Goal: Task Accomplishment & Management: Use online tool/utility

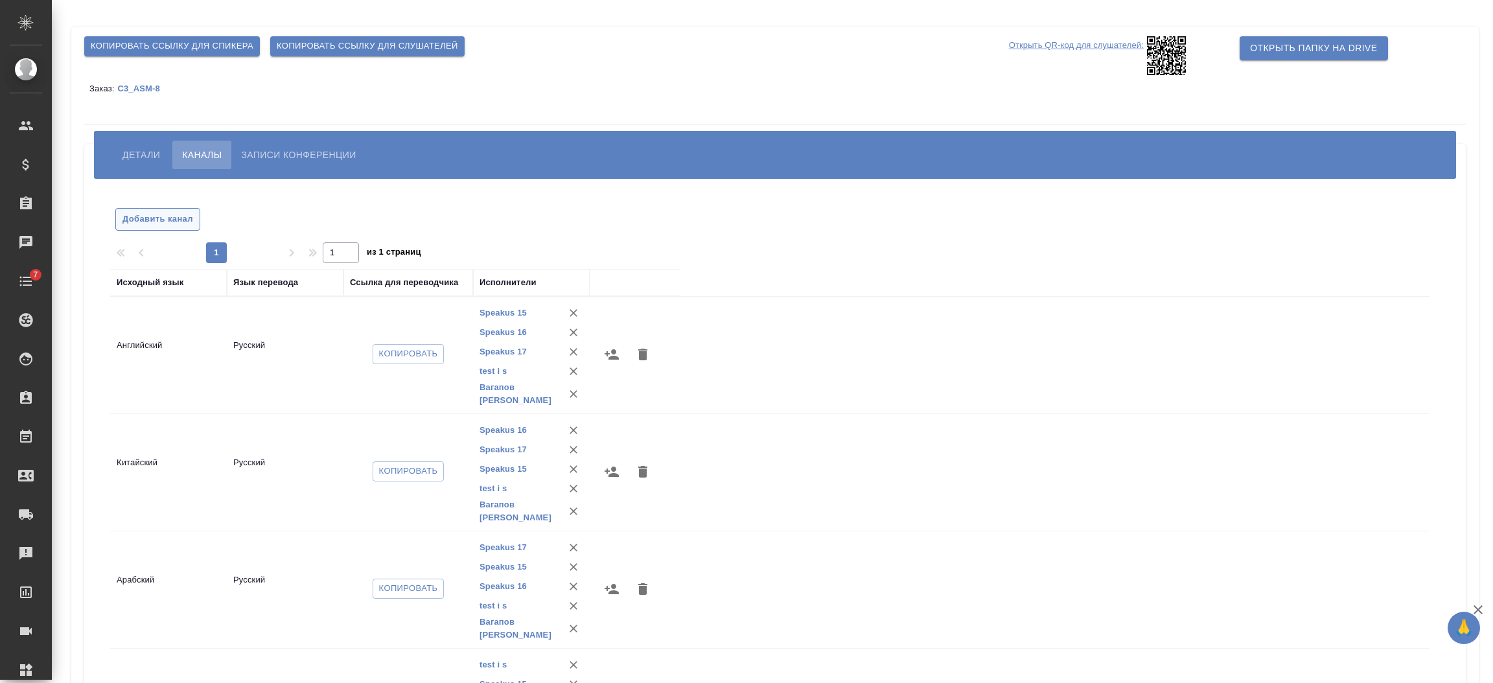
click at [165, 223] on span "Добавить канал" at bounding box center [157, 219] width 71 height 15
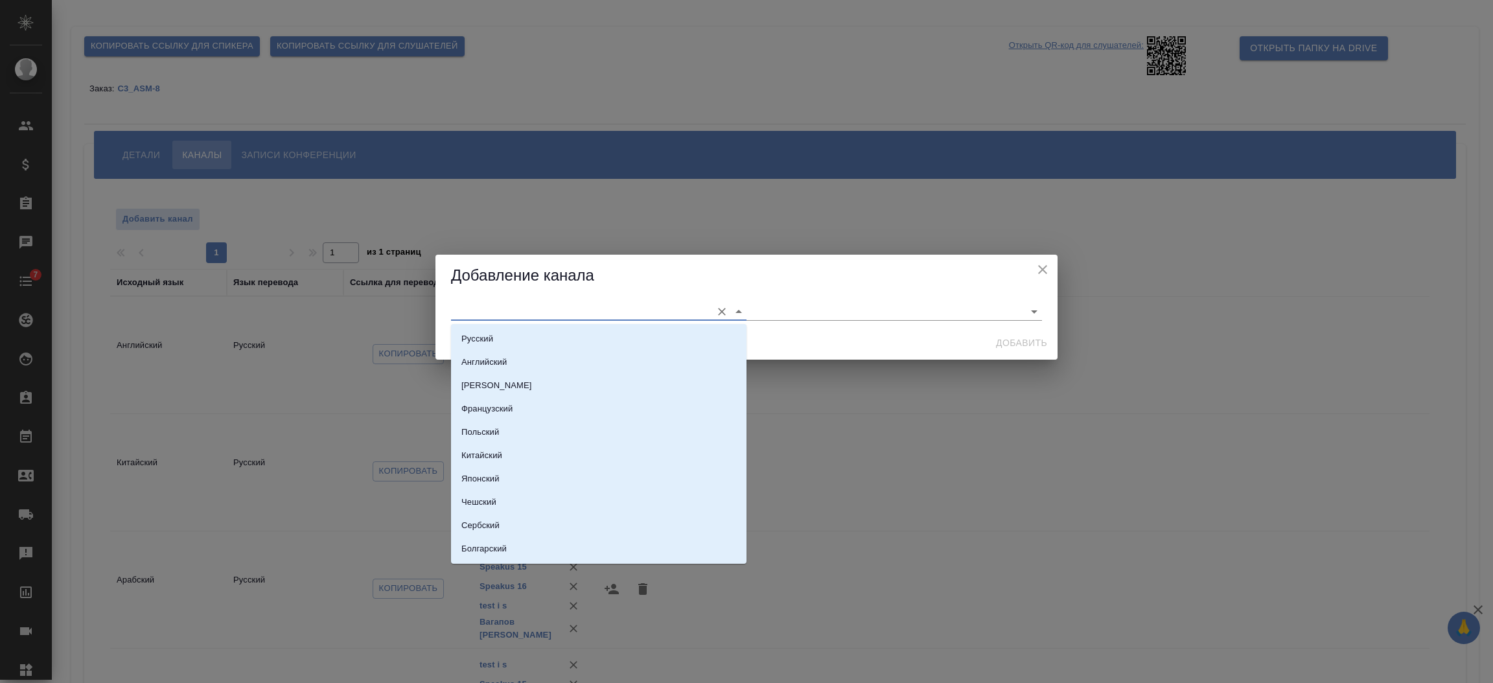
click at [458, 308] on input "text" at bounding box center [578, 310] width 254 height 17
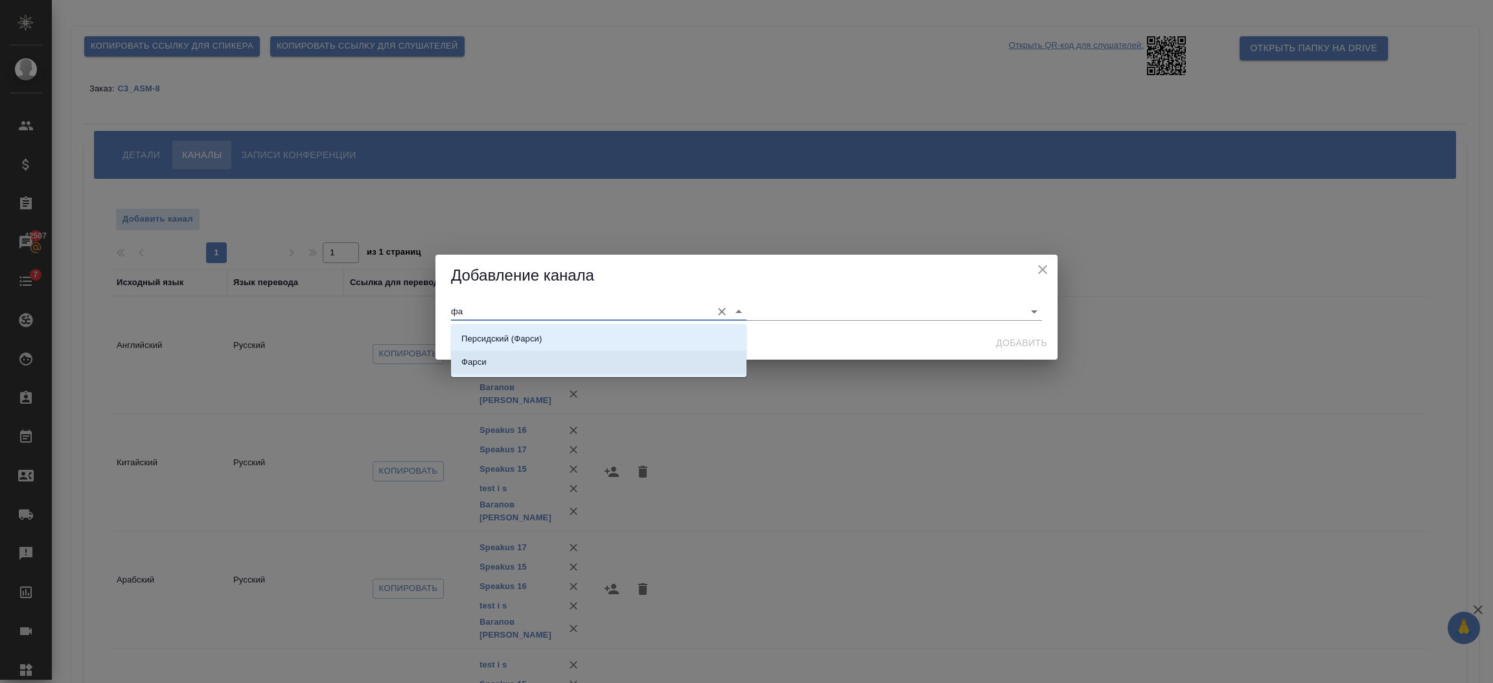
click at [514, 356] on li "Фарси" at bounding box center [598, 361] width 295 height 23
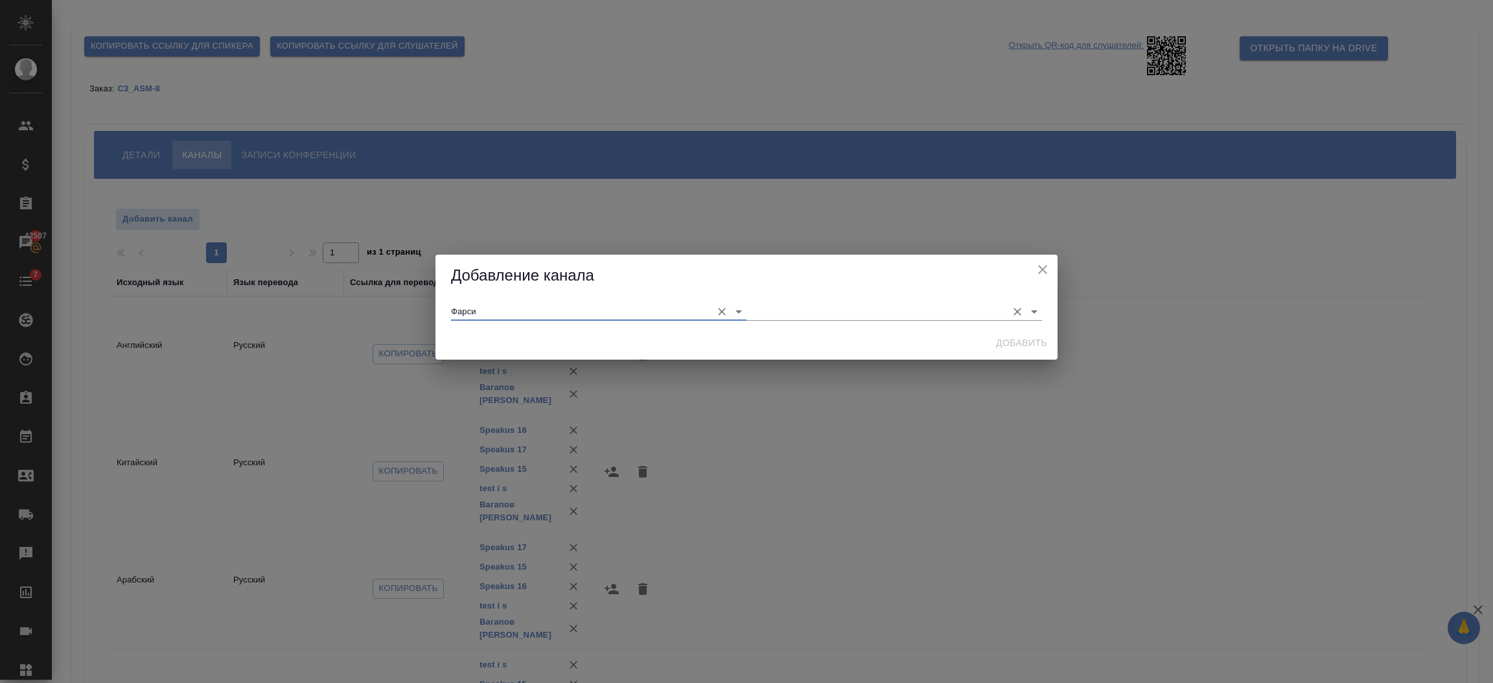
type input "Фарси"
click at [790, 312] on input "text" at bounding box center [873, 310] width 254 height 17
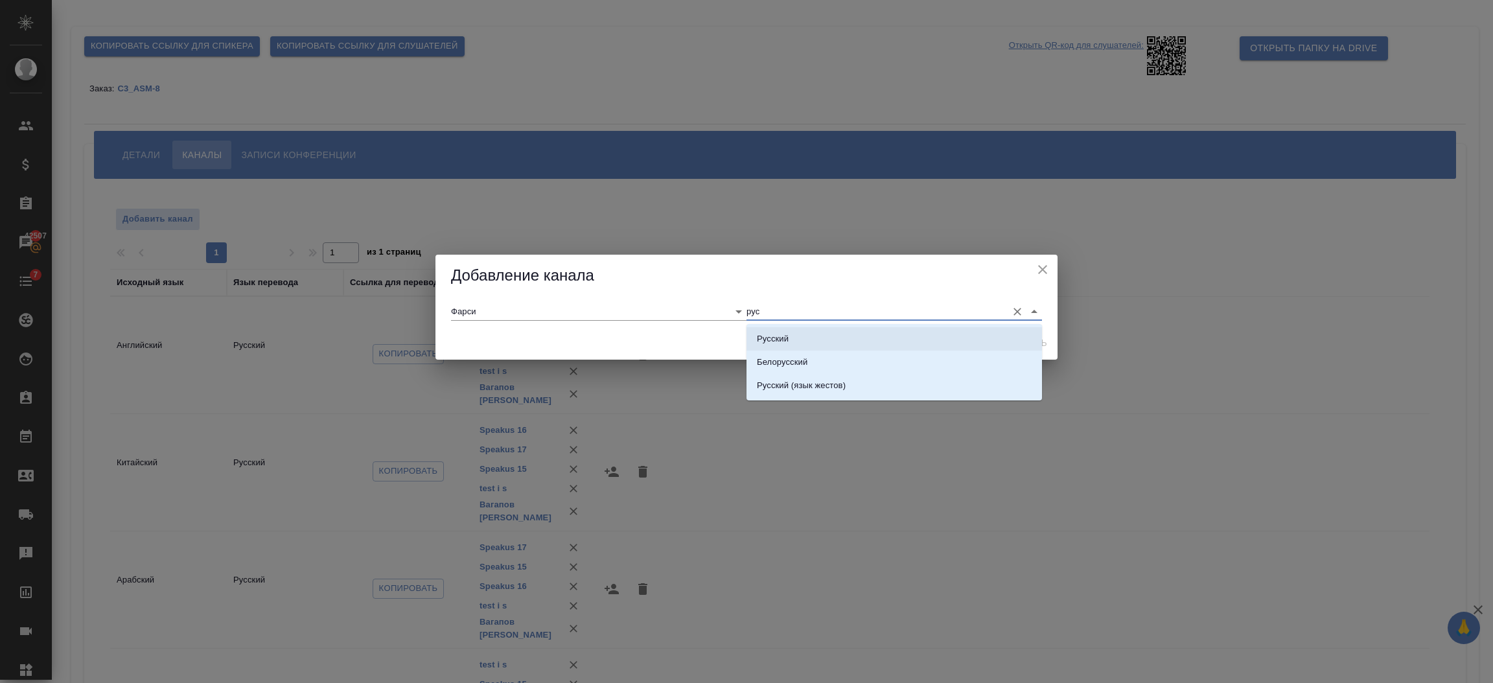
click at [775, 330] on li "Русский" at bounding box center [893, 338] width 295 height 23
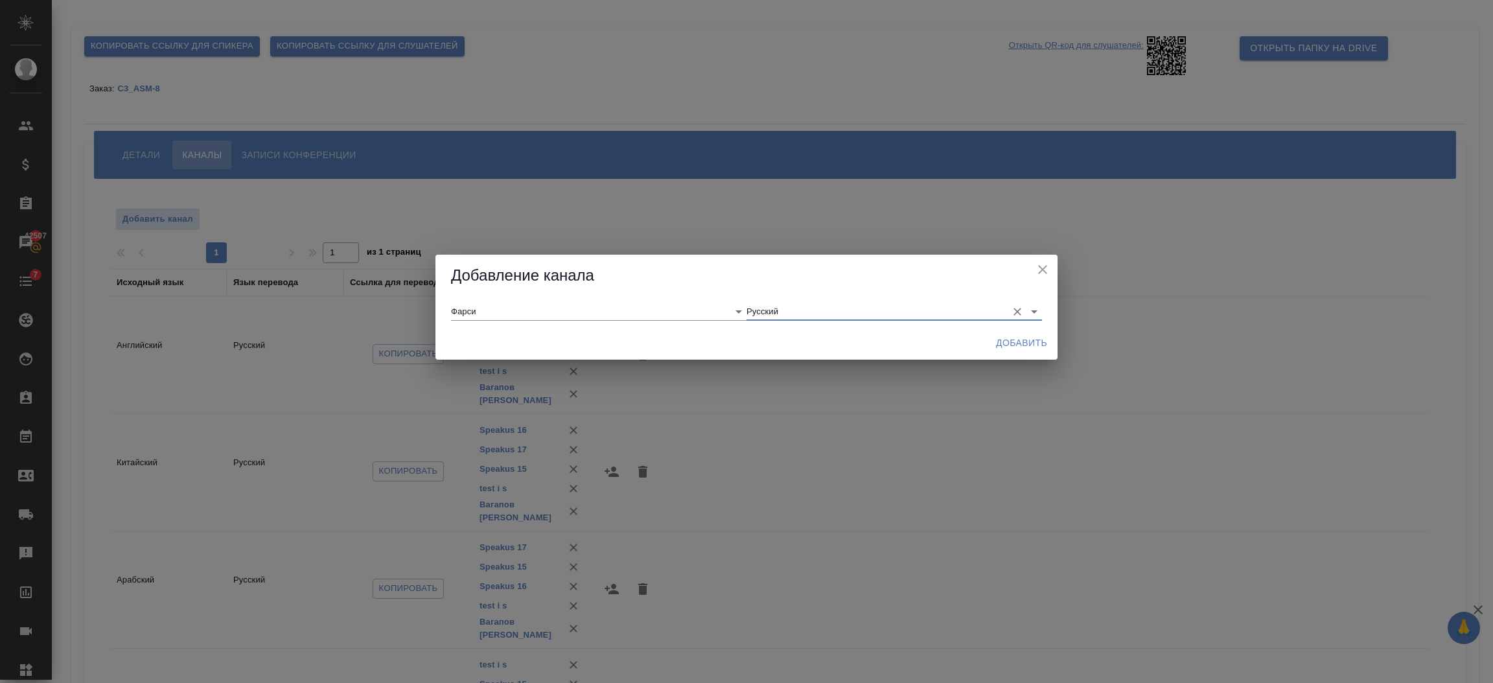
type input "Русский"
click at [1029, 344] on span "Добавить" at bounding box center [1021, 343] width 51 height 16
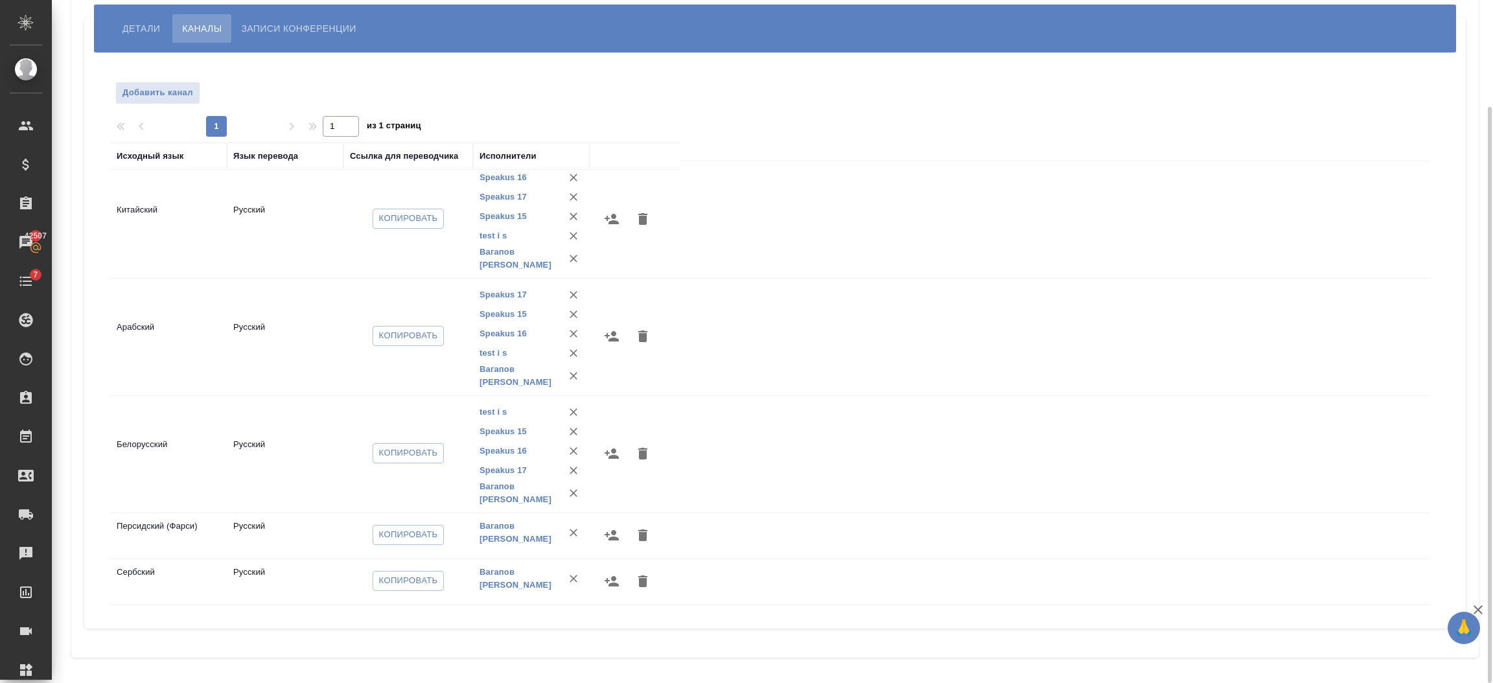
scroll to position [143, 0]
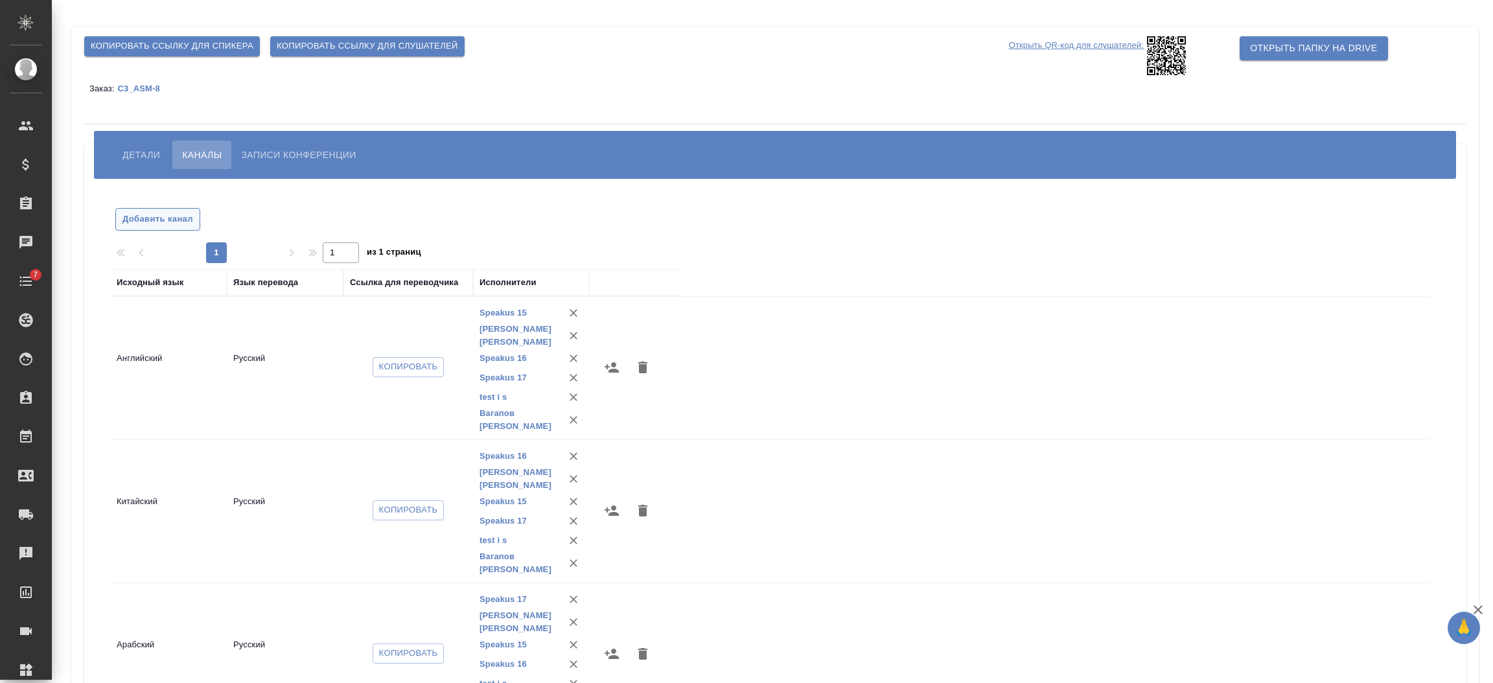
click at [143, 217] on span "Добавить канал" at bounding box center [157, 219] width 71 height 15
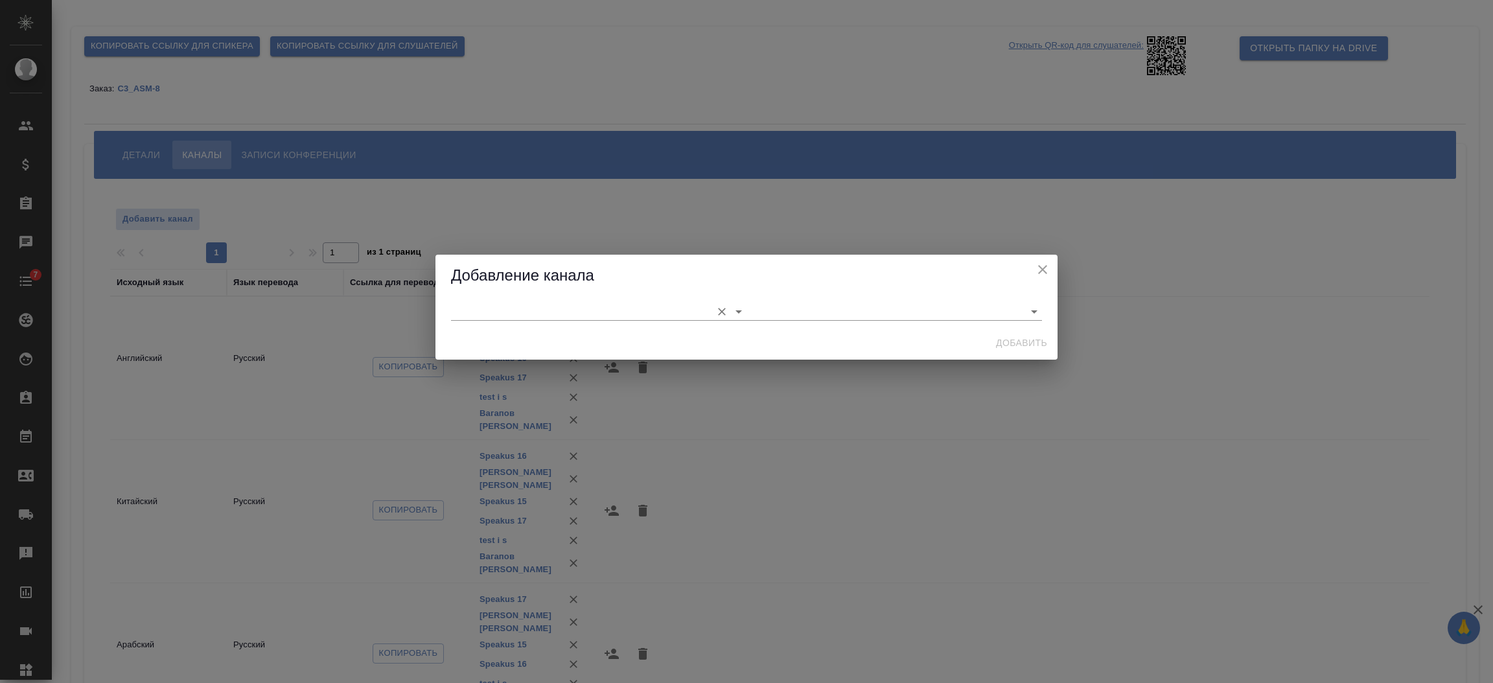
click at [454, 306] on input "text" at bounding box center [578, 310] width 254 height 17
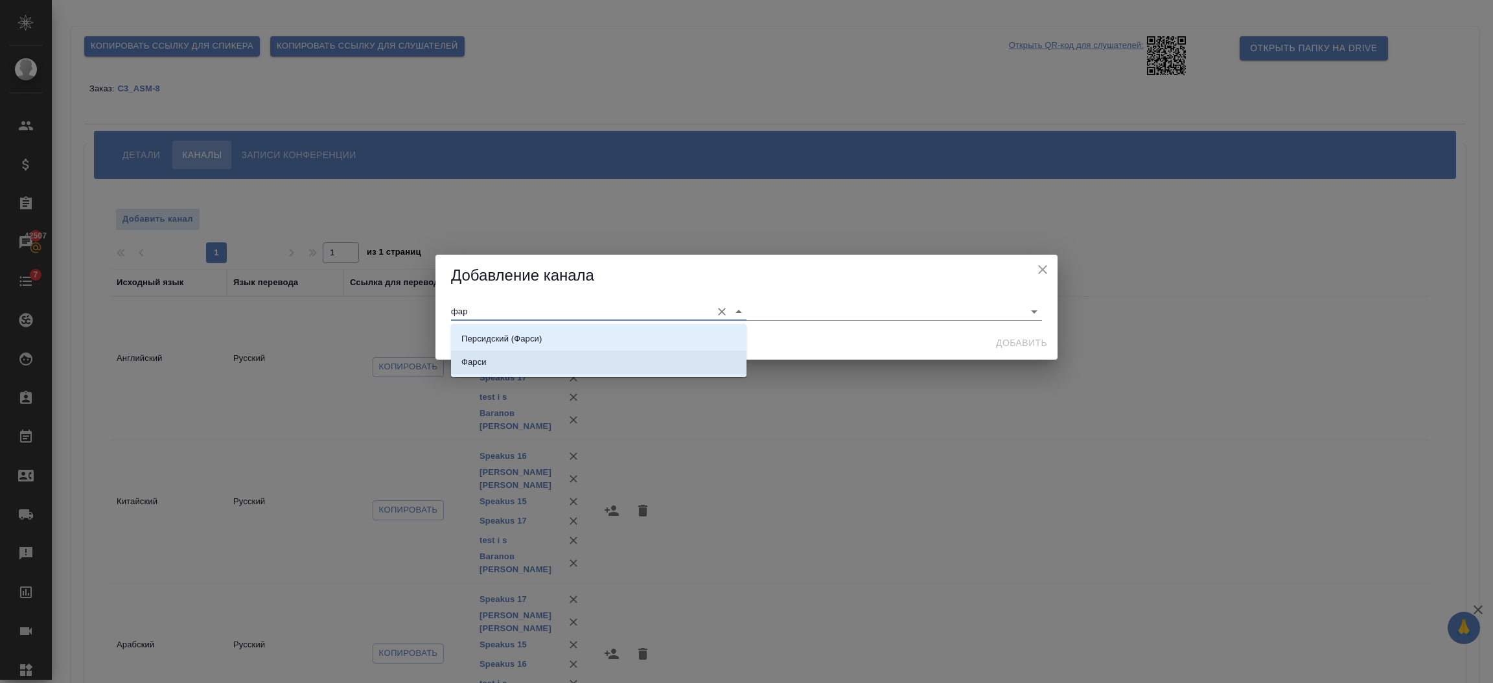
click at [465, 354] on li "Фарси" at bounding box center [598, 361] width 295 height 23
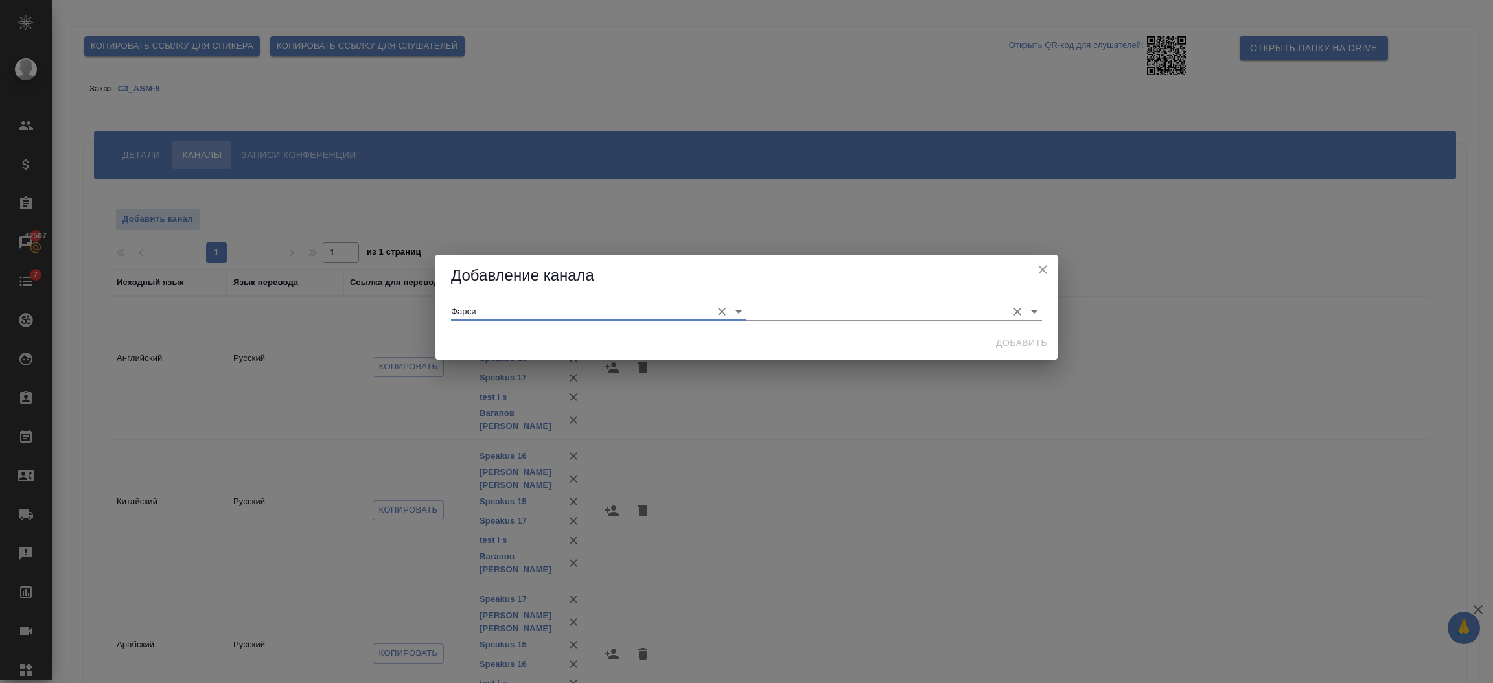
type input "Фарси"
click at [840, 317] on input "text" at bounding box center [873, 310] width 254 height 17
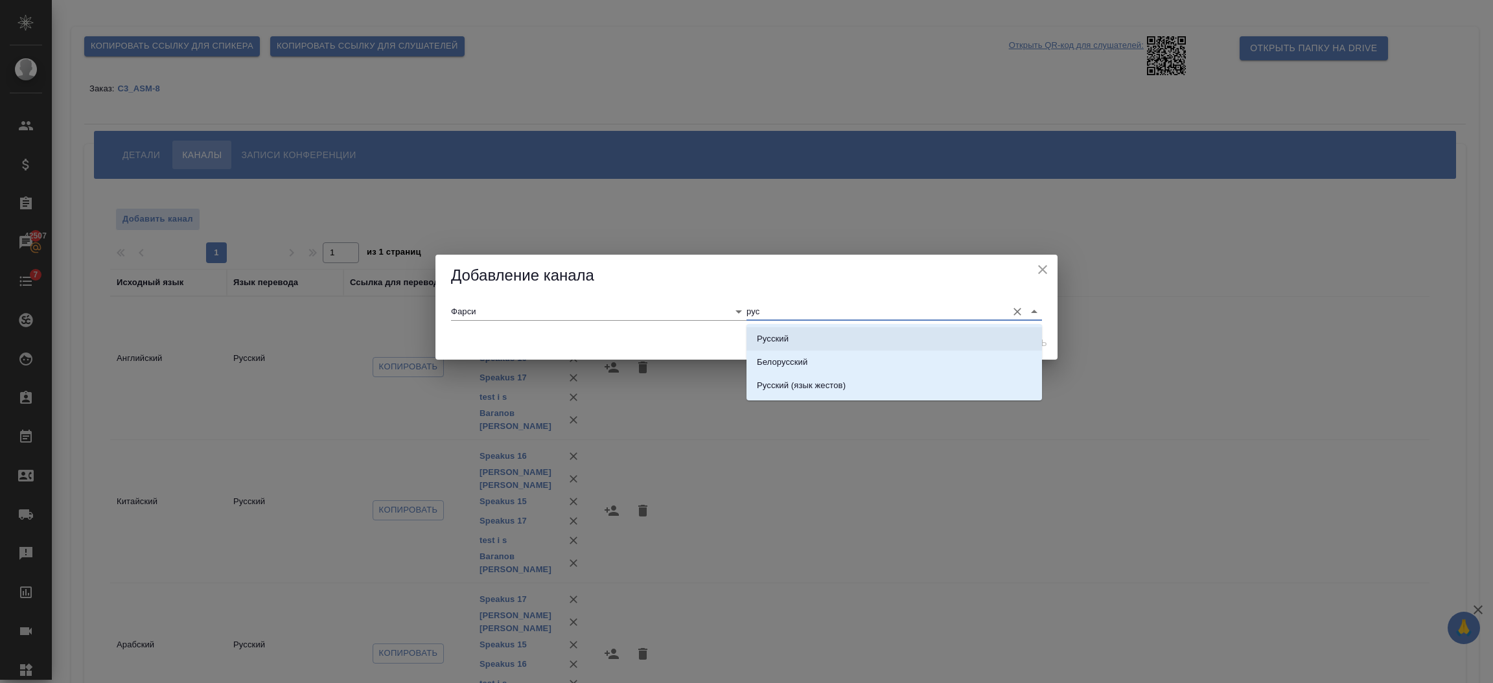
click at [823, 337] on li "Русский" at bounding box center [893, 338] width 295 height 23
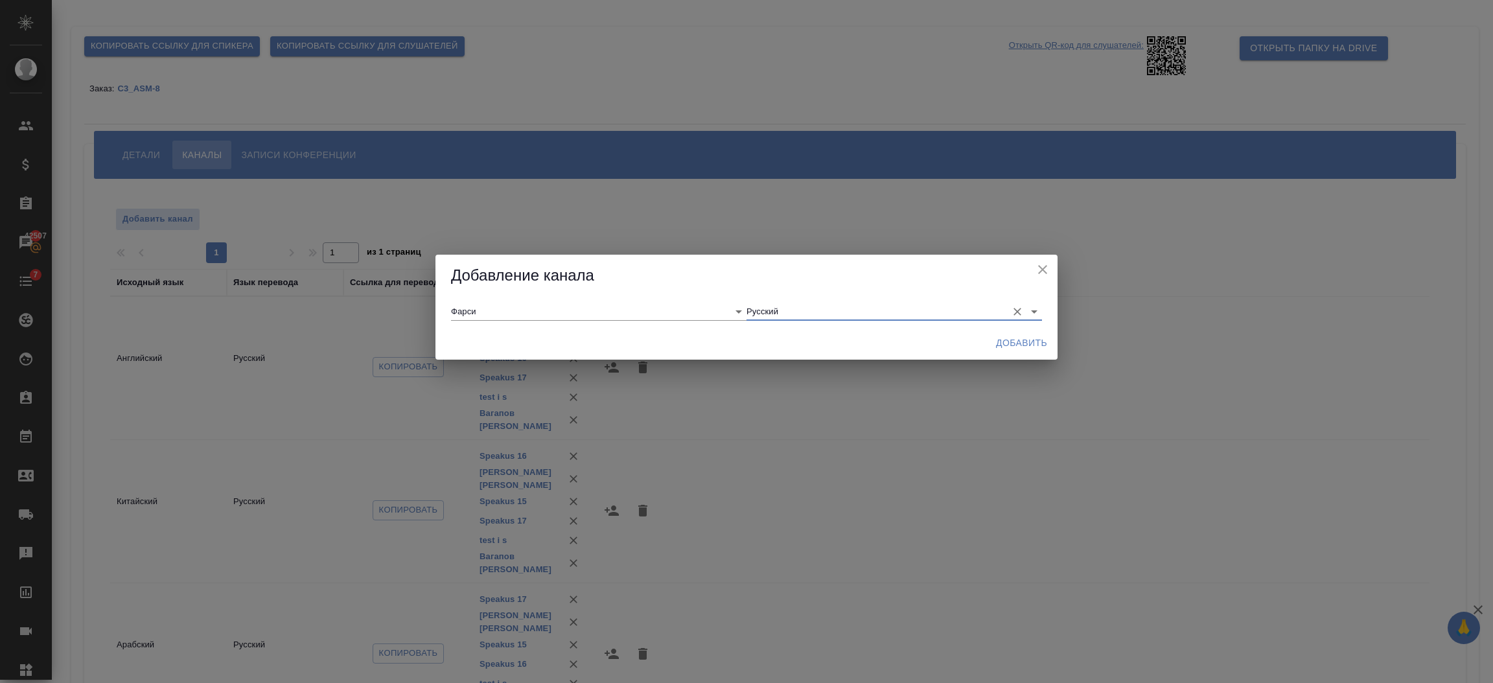
type input "Русский"
click at [998, 342] on span "Добавить" at bounding box center [1021, 343] width 51 height 16
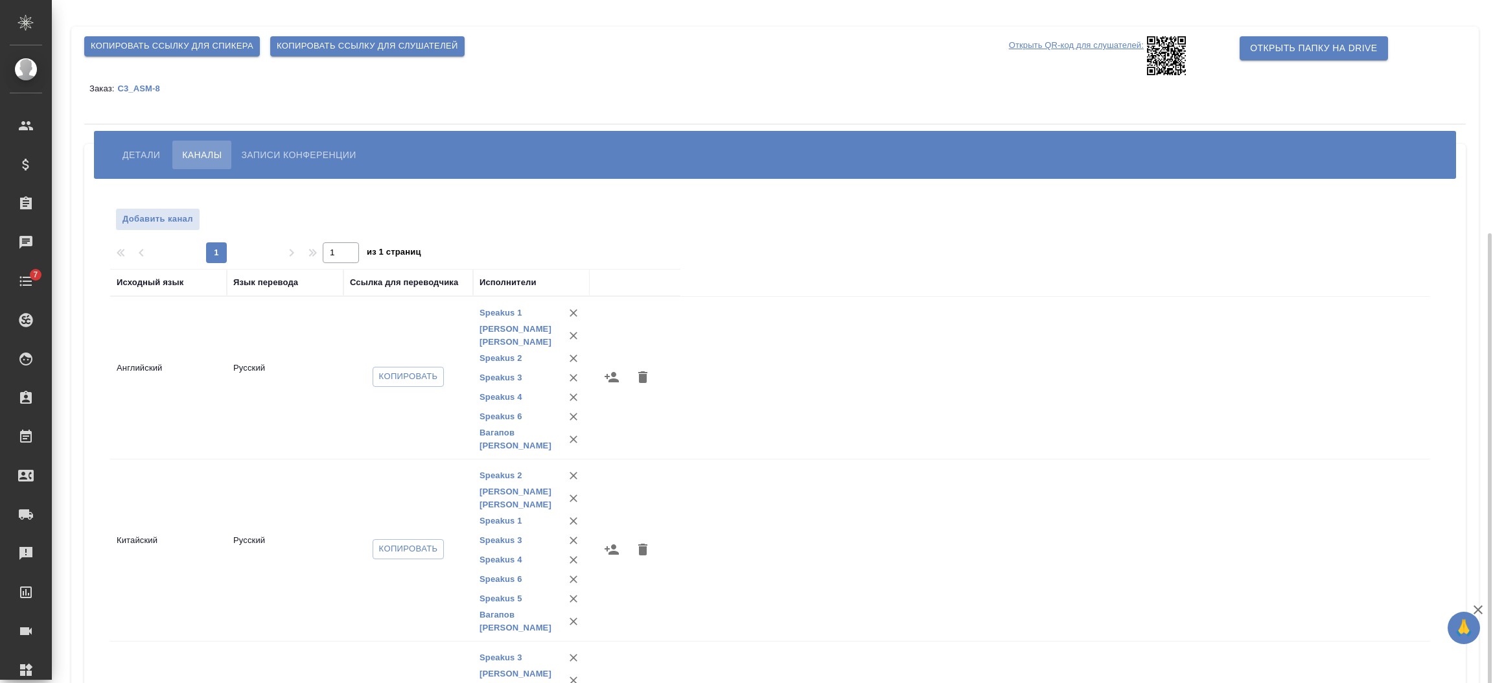
scroll to position [126, 0]
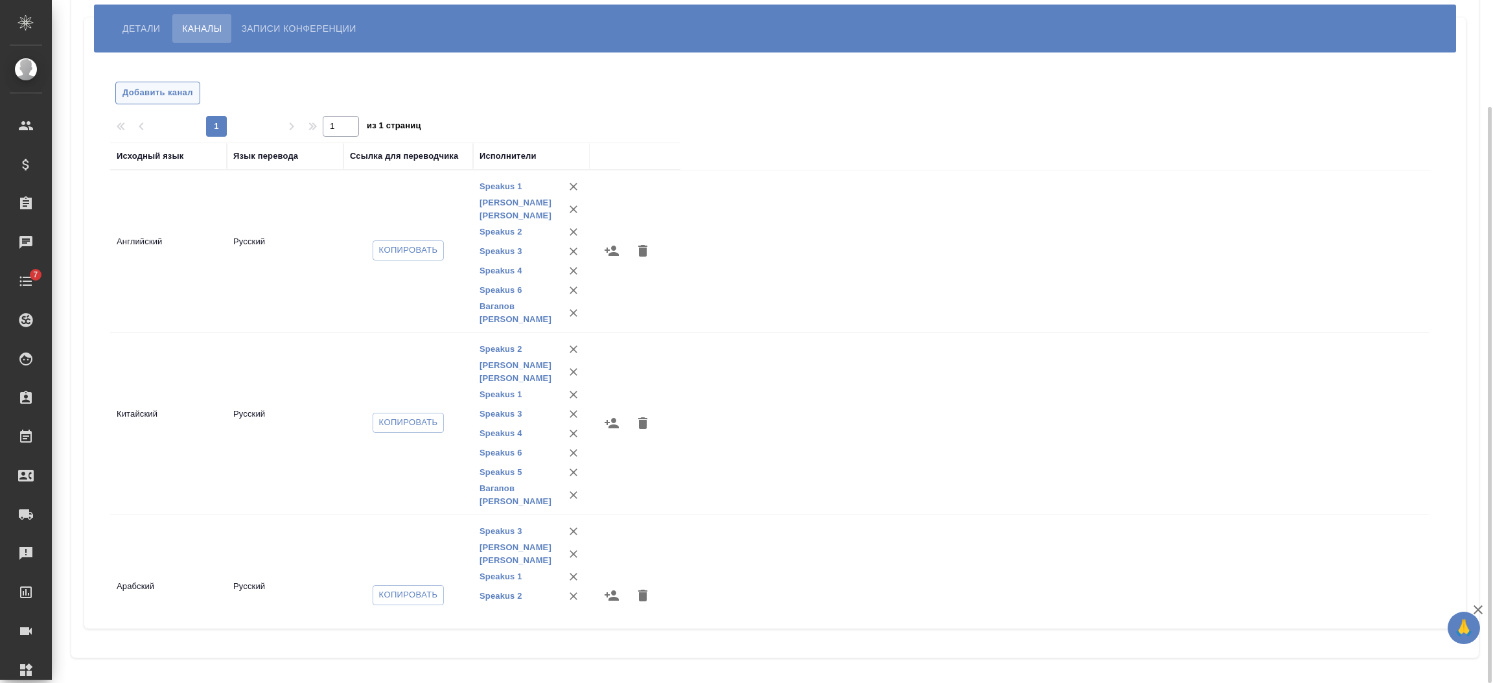
click at [163, 91] on span "Добавить канал" at bounding box center [157, 93] width 71 height 15
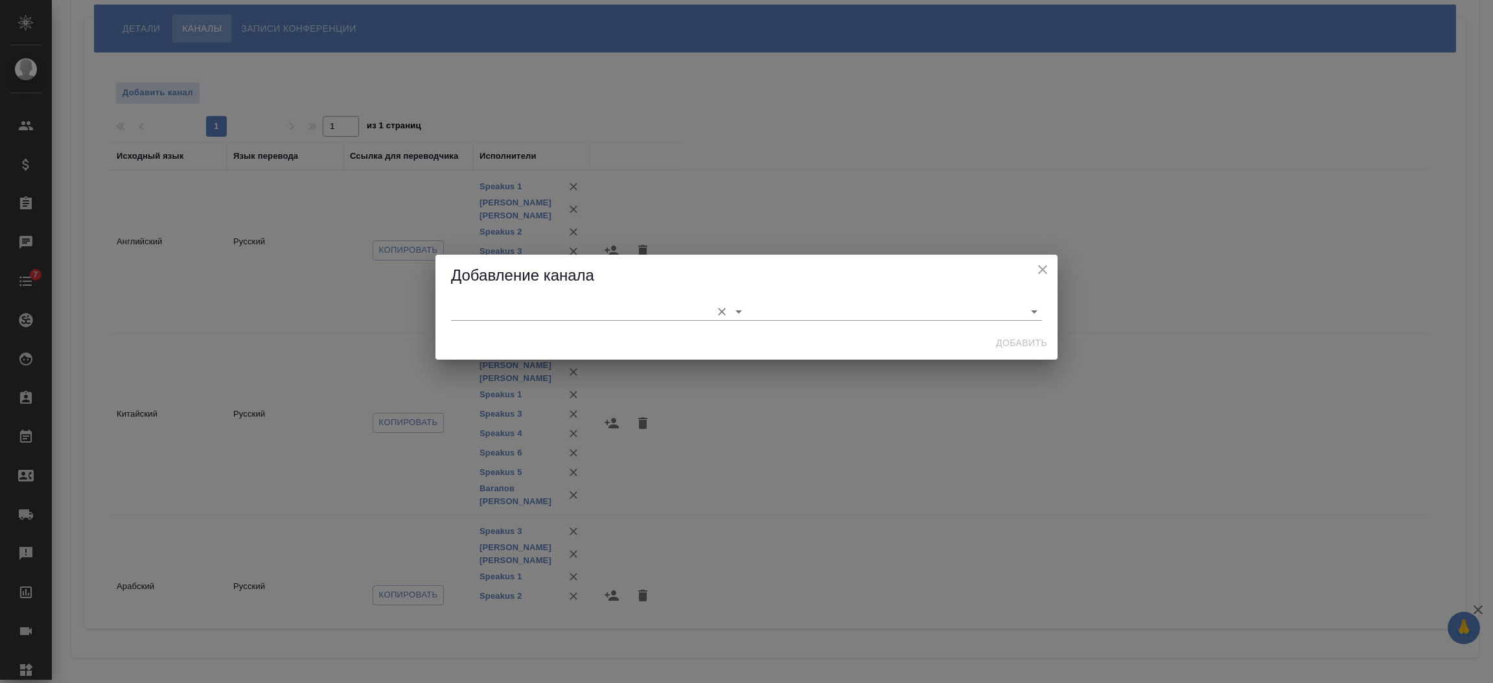
click at [461, 305] on input "text" at bounding box center [578, 310] width 254 height 17
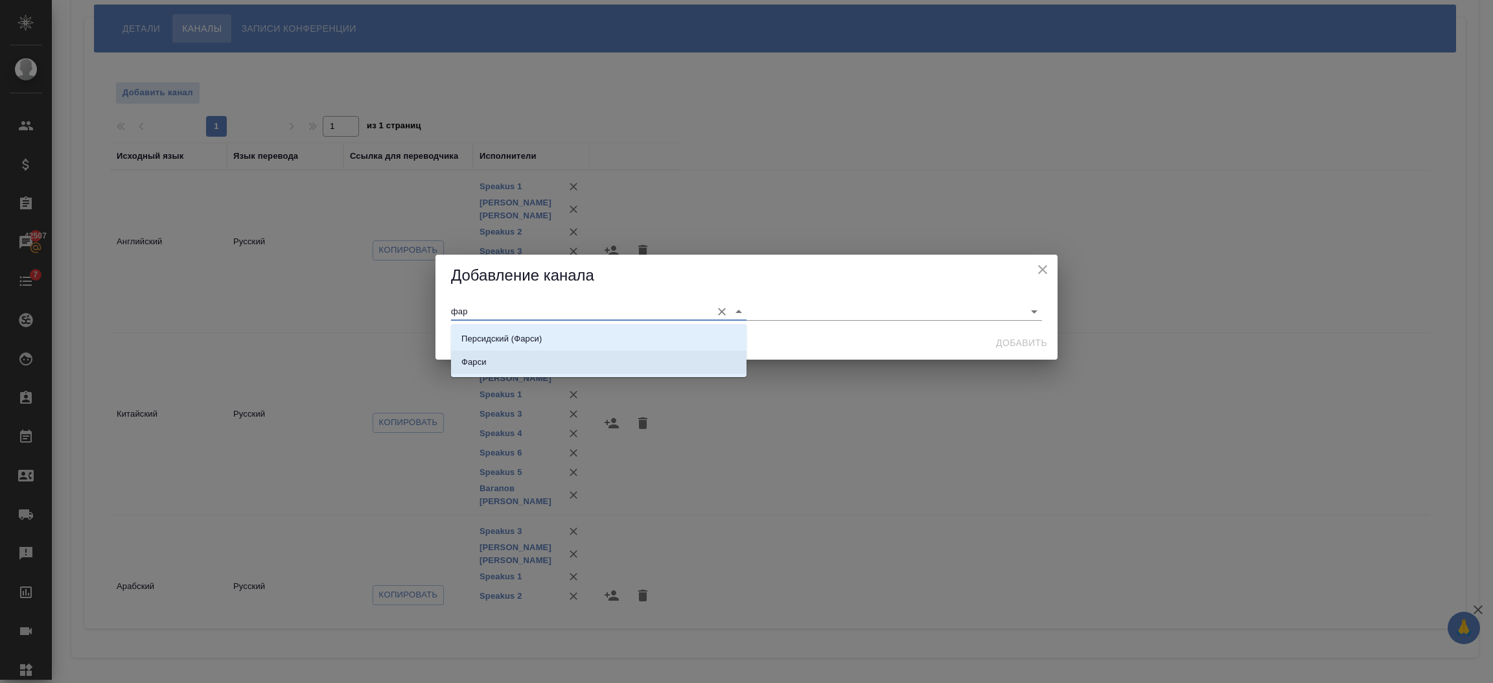
click at [461, 352] on li "Фарси" at bounding box center [598, 361] width 295 height 23
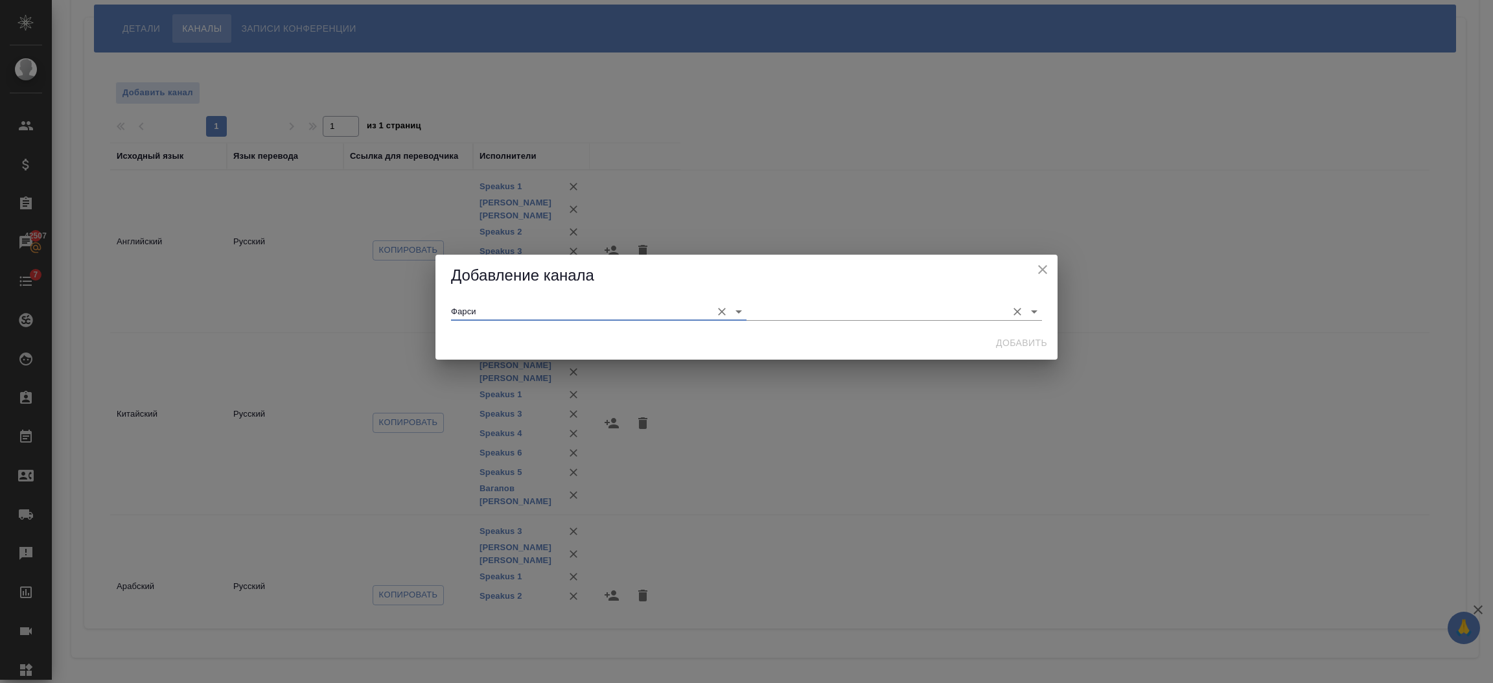
type input "Фарси"
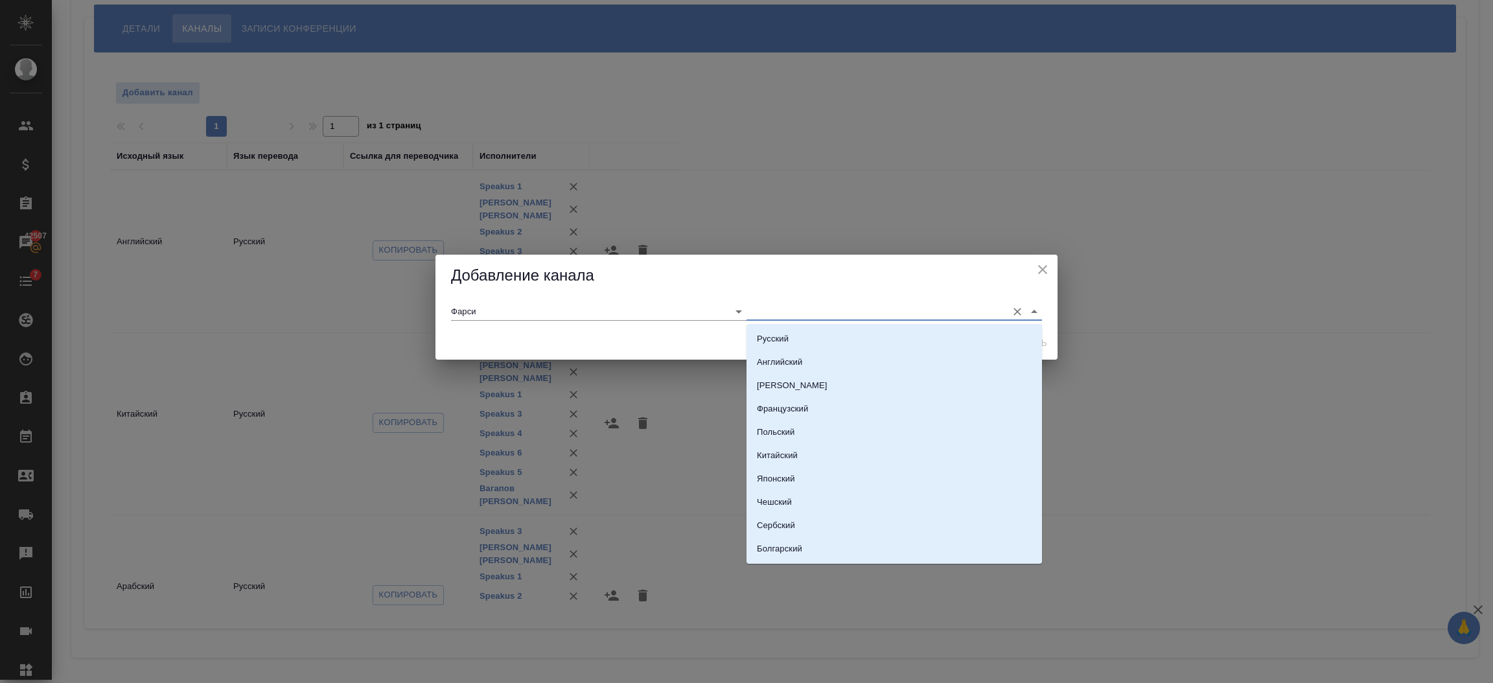
click at [864, 305] on input "text" at bounding box center [873, 310] width 254 height 17
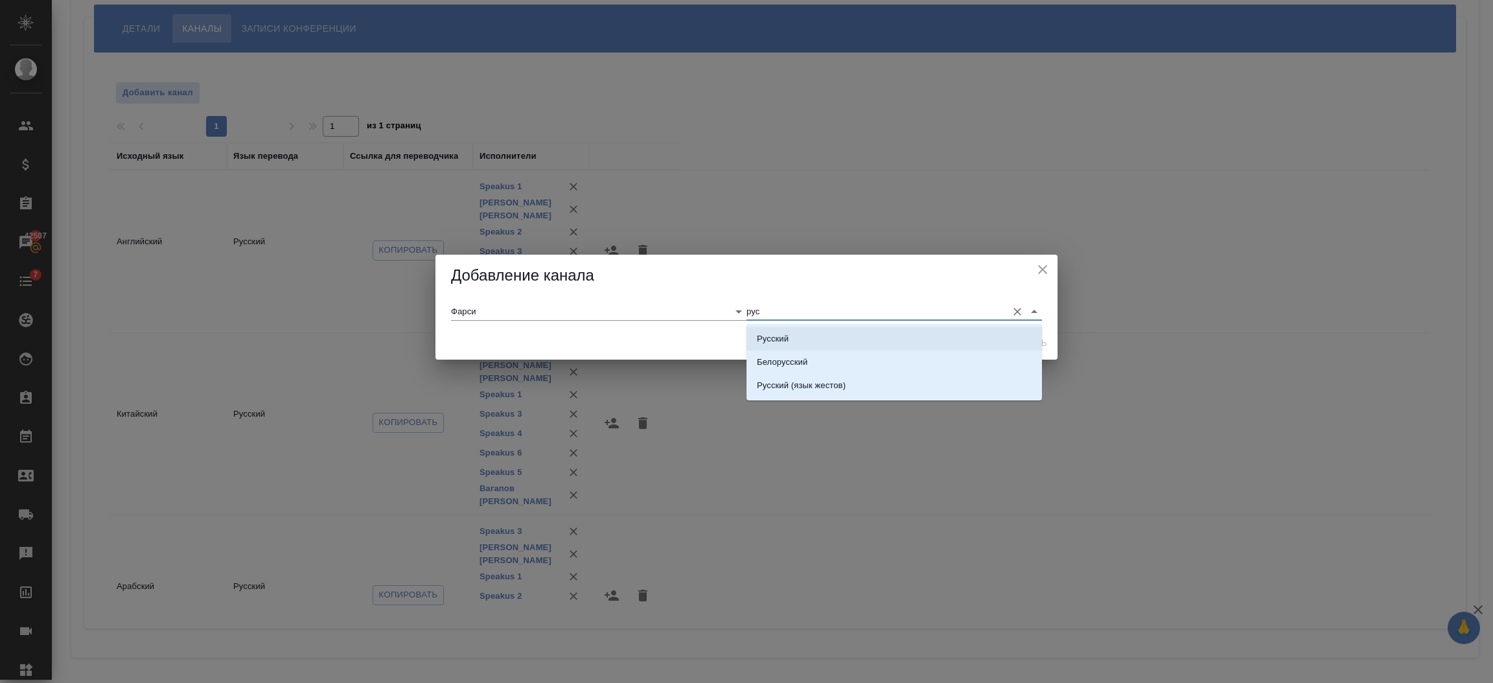
click at [803, 332] on li "Русский" at bounding box center [893, 338] width 295 height 23
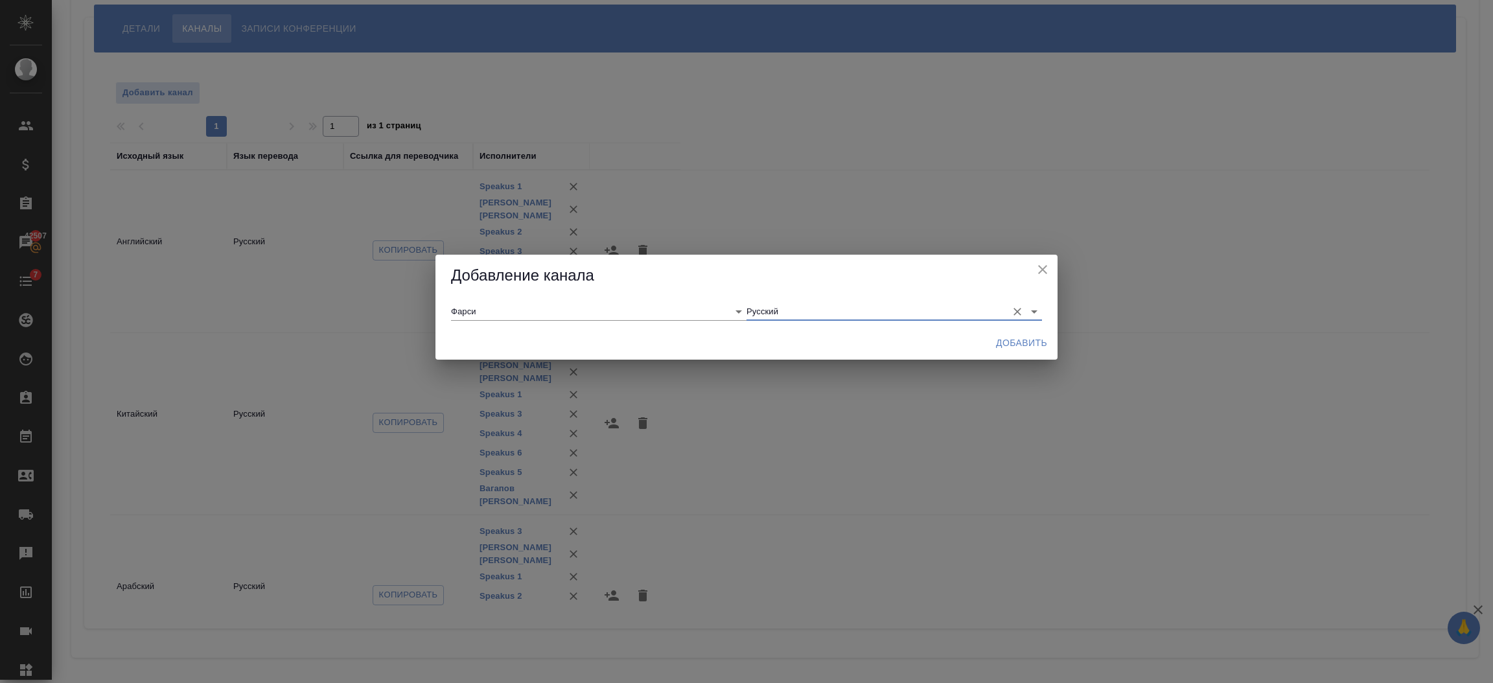
type input "Русский"
click at [1000, 343] on span "Добавить" at bounding box center [1021, 343] width 51 height 16
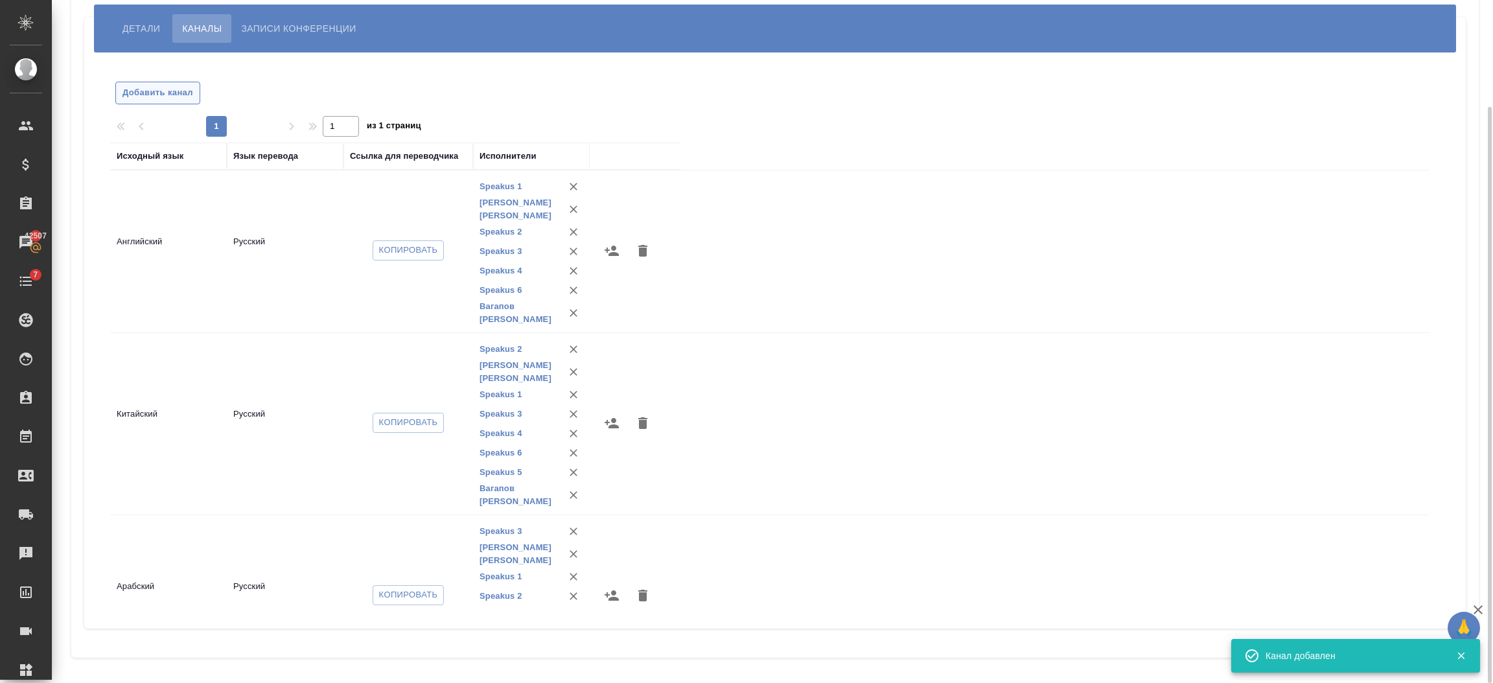
click at [142, 92] on span "Добавить канал" at bounding box center [157, 93] width 71 height 15
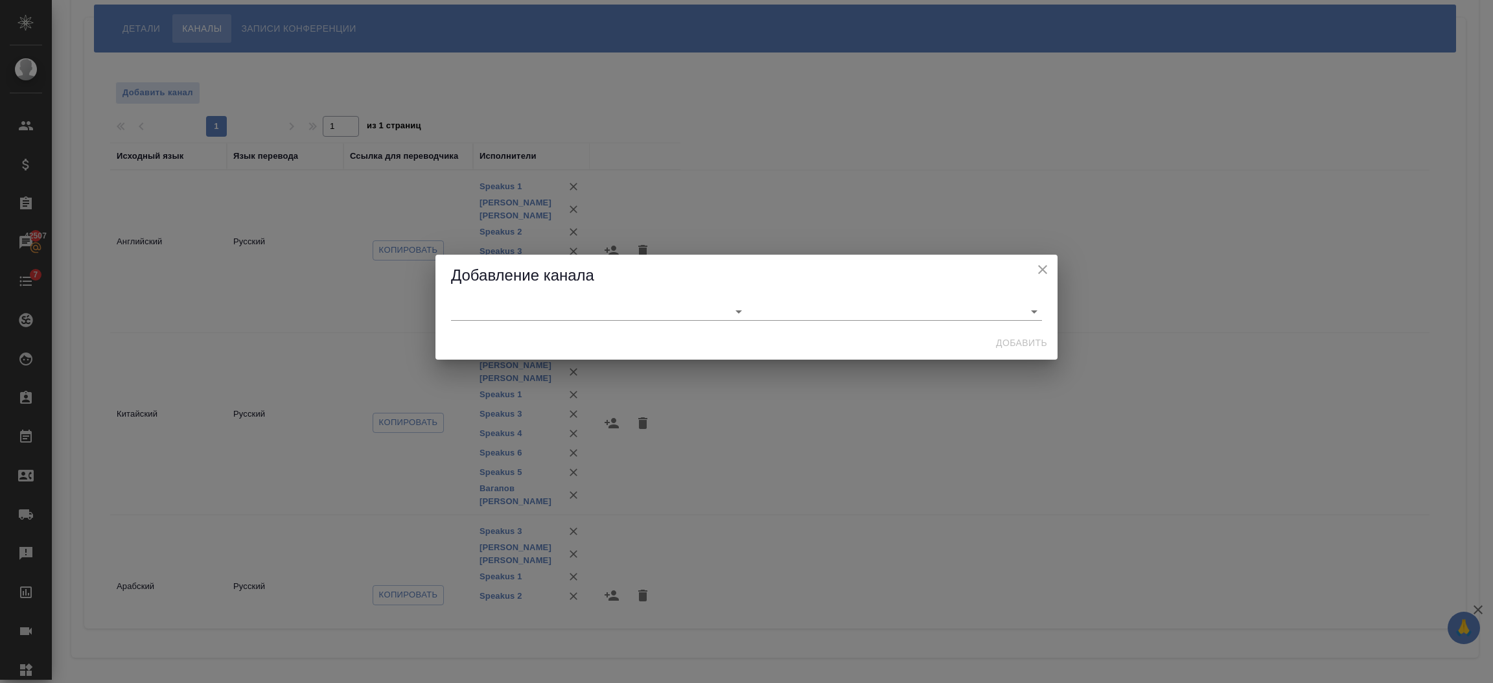
click at [1044, 269] on icon "close" at bounding box center [1043, 270] width 16 height 16
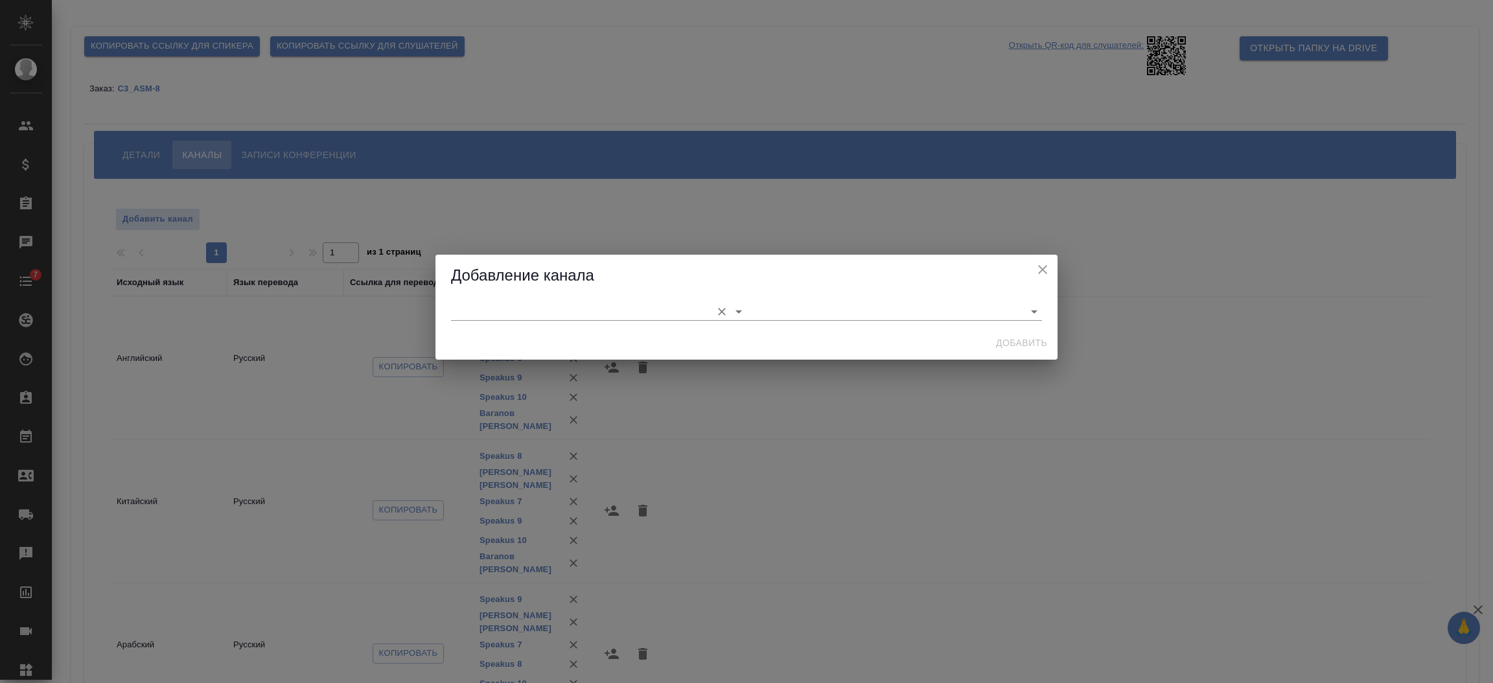
click at [515, 305] on input "text" at bounding box center [578, 310] width 254 height 17
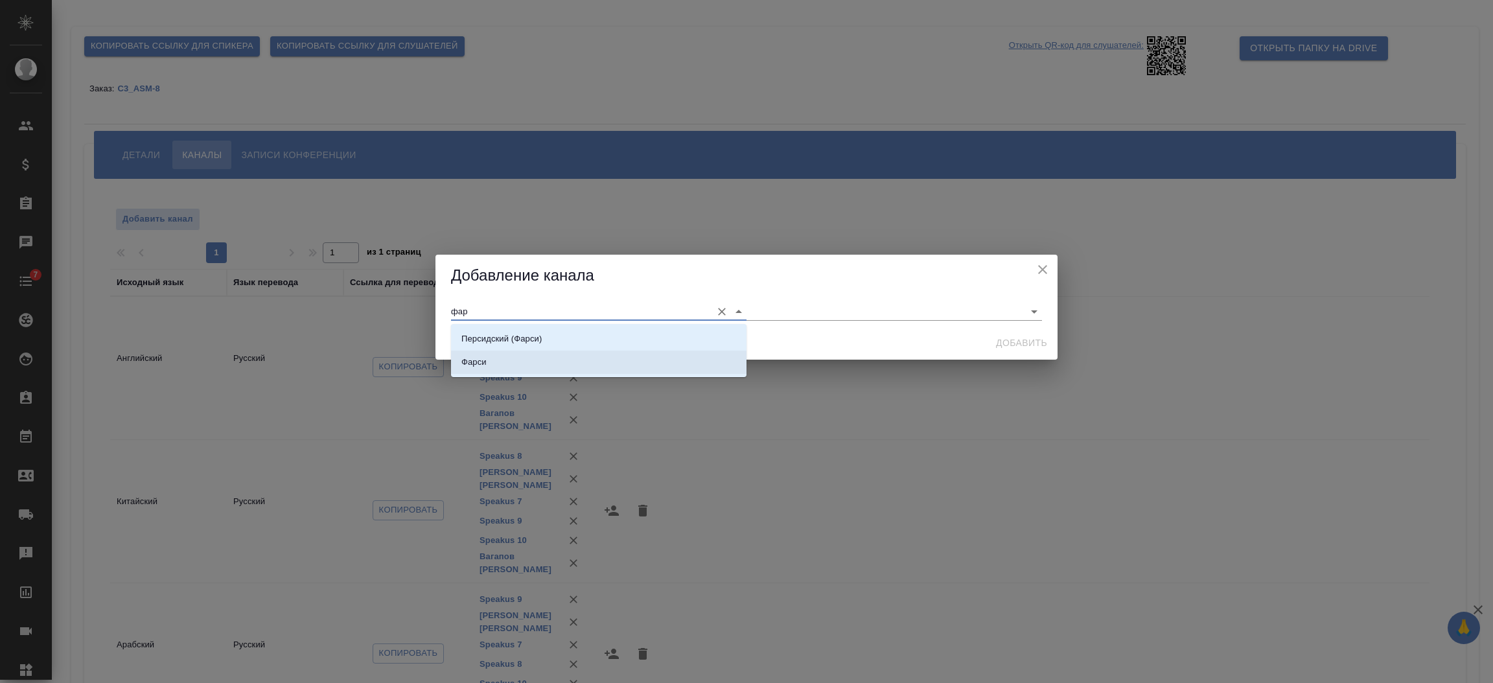
click at [501, 360] on li "Фарси" at bounding box center [598, 361] width 295 height 23
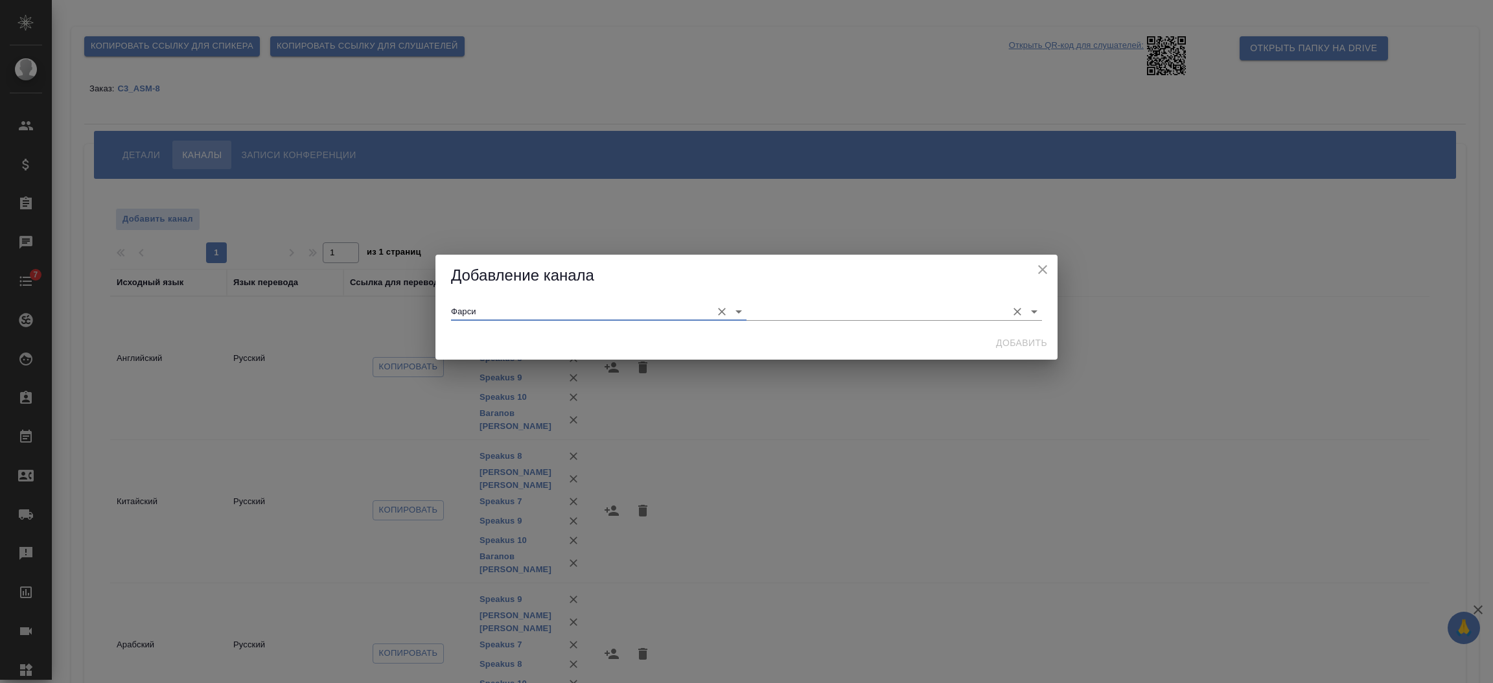
type input "Фарси"
click at [905, 314] on input "text" at bounding box center [873, 310] width 254 height 17
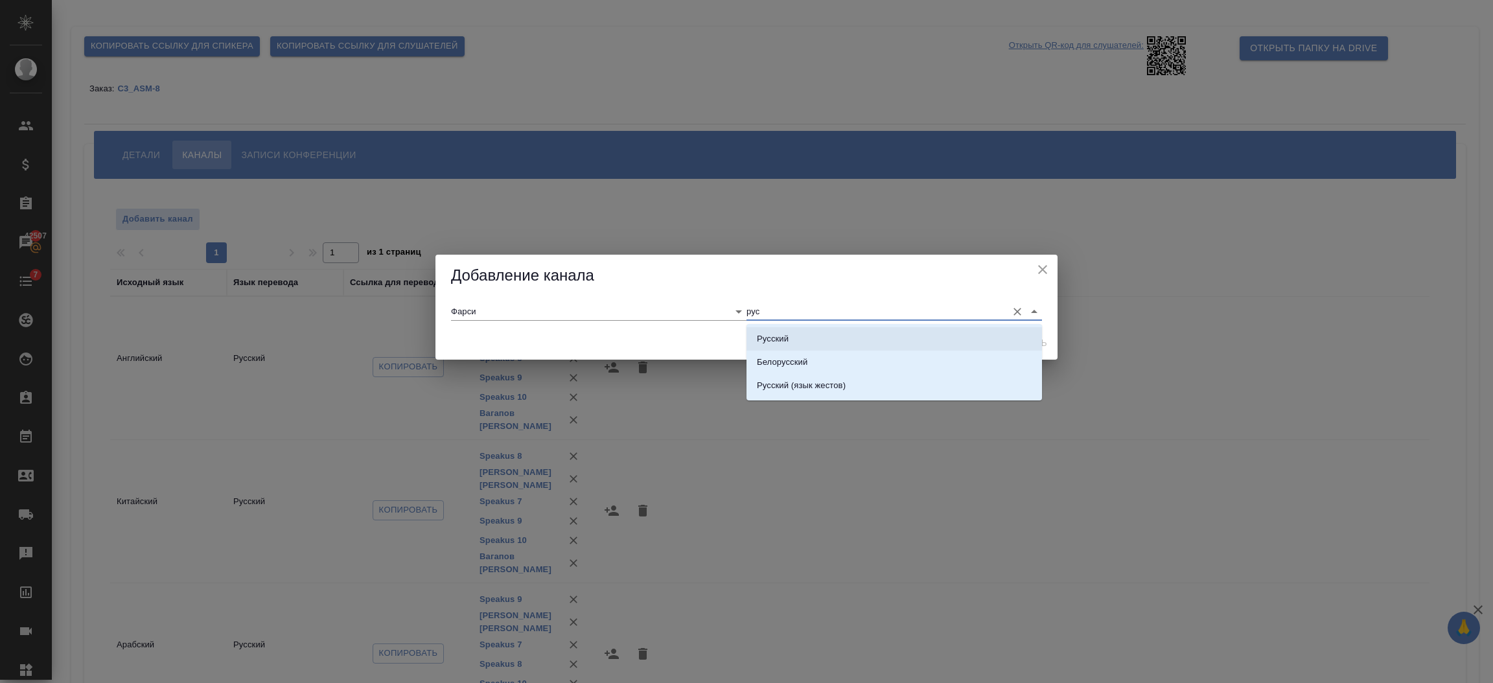
click at [883, 337] on li "Русский" at bounding box center [893, 338] width 295 height 23
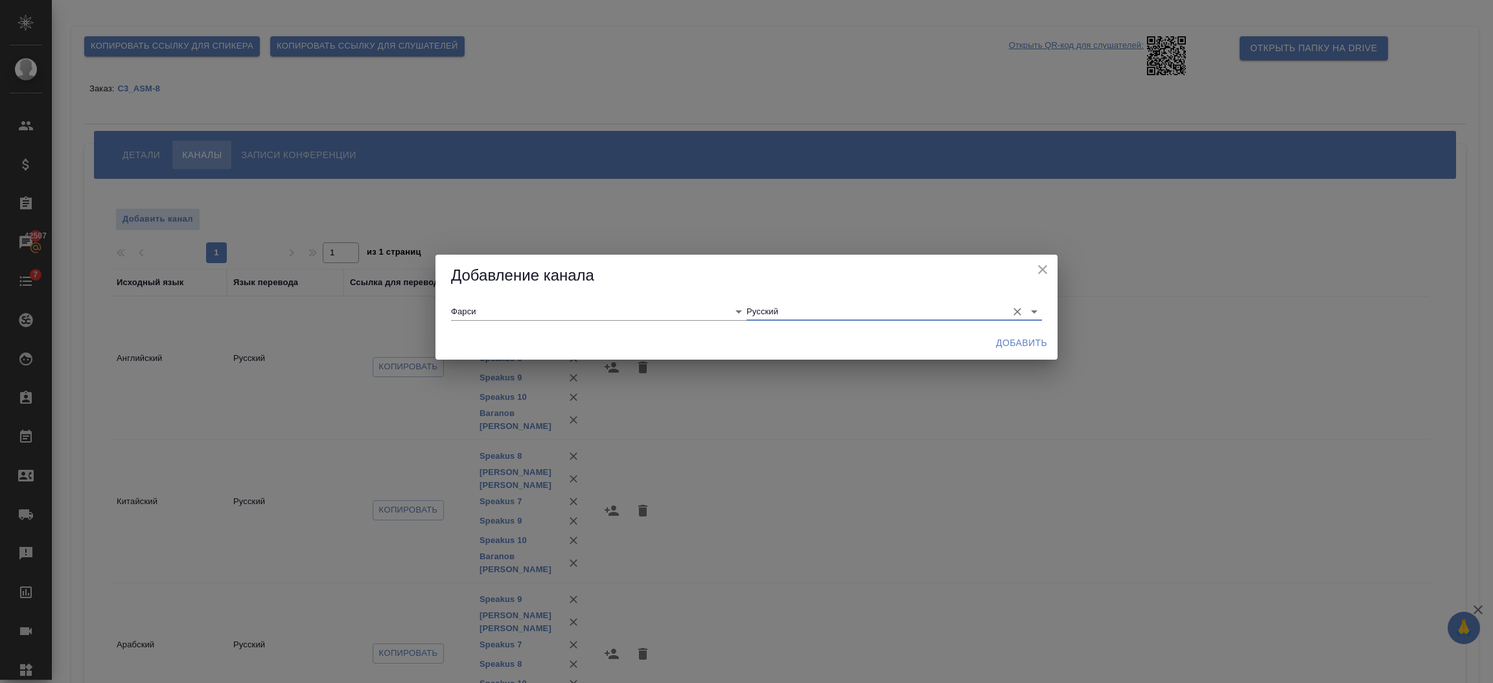
type input "Русский"
click at [998, 337] on span "Добавить" at bounding box center [1021, 343] width 51 height 16
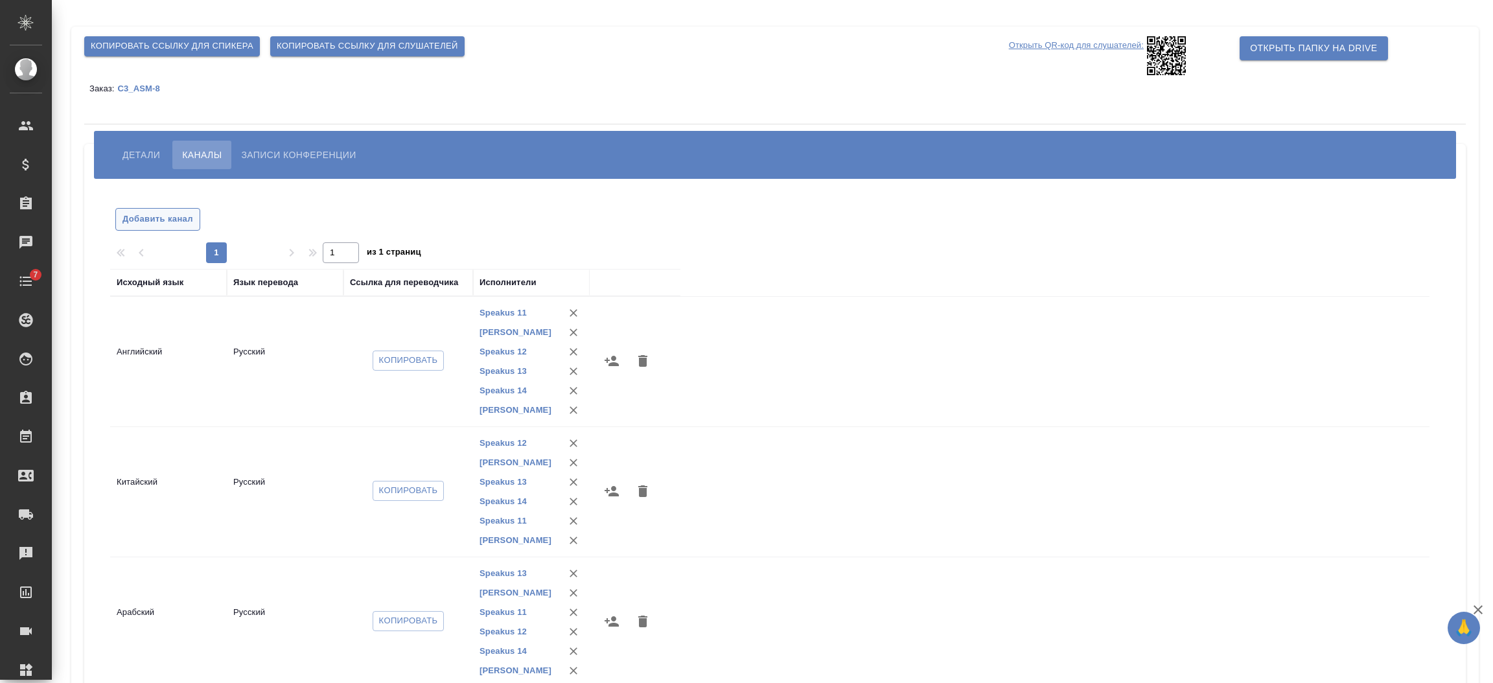
click at [179, 228] on button "Добавить канал" at bounding box center [157, 219] width 85 height 23
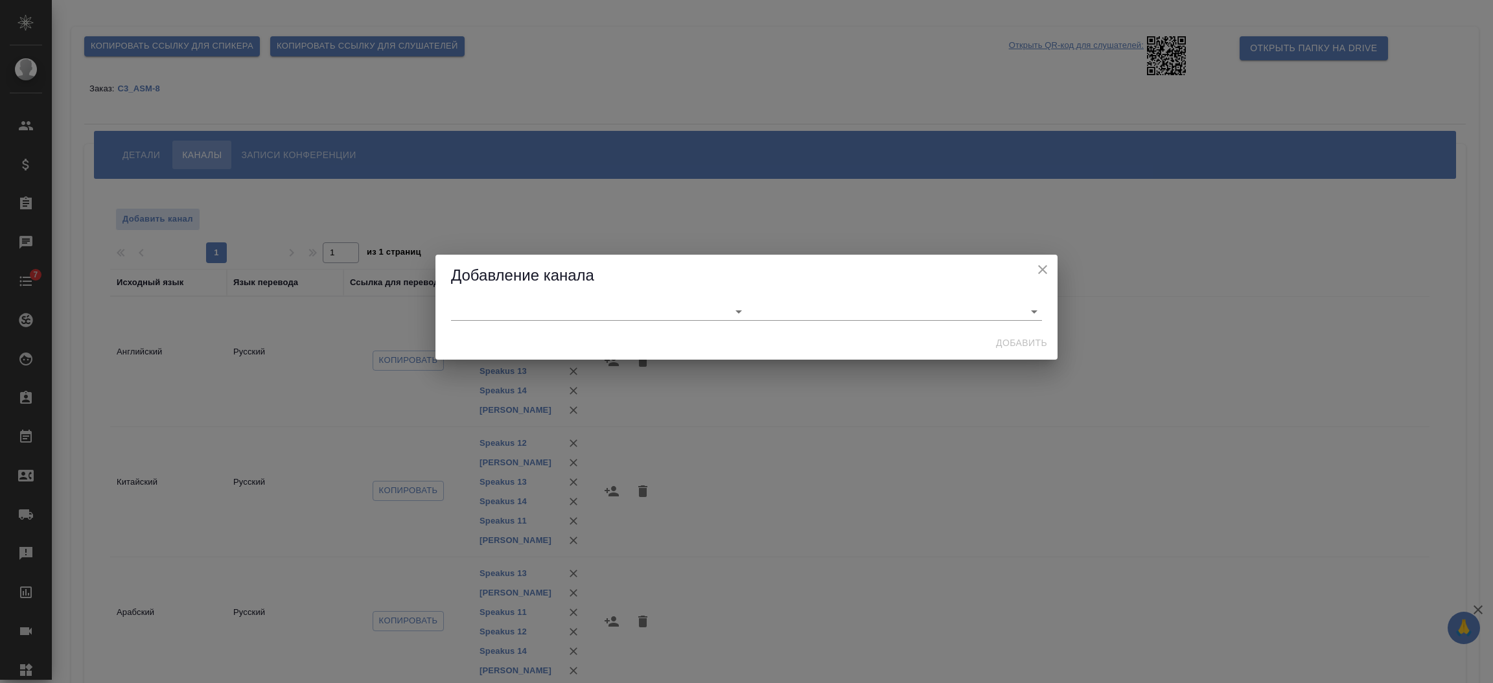
click at [448, 310] on div at bounding box center [746, 311] width 622 height 29
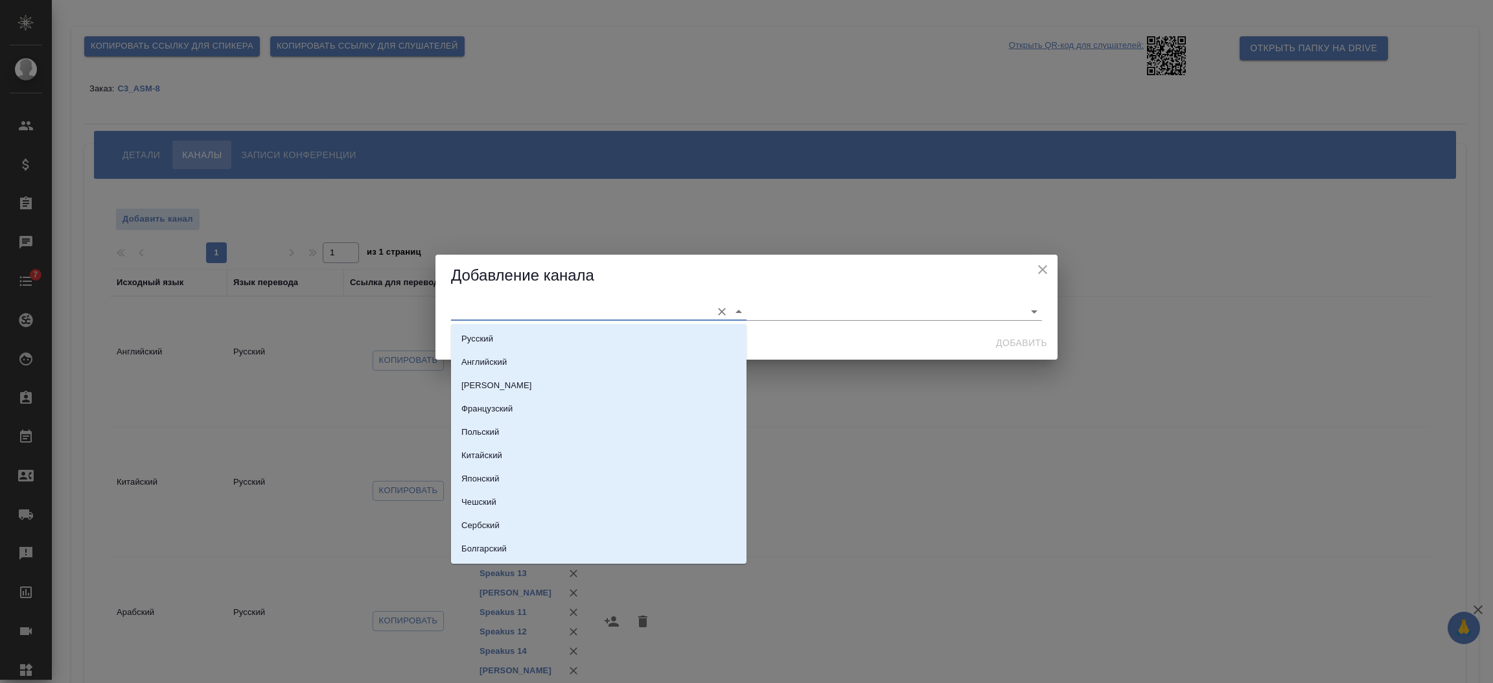
click at [453, 308] on input "text" at bounding box center [578, 310] width 254 height 17
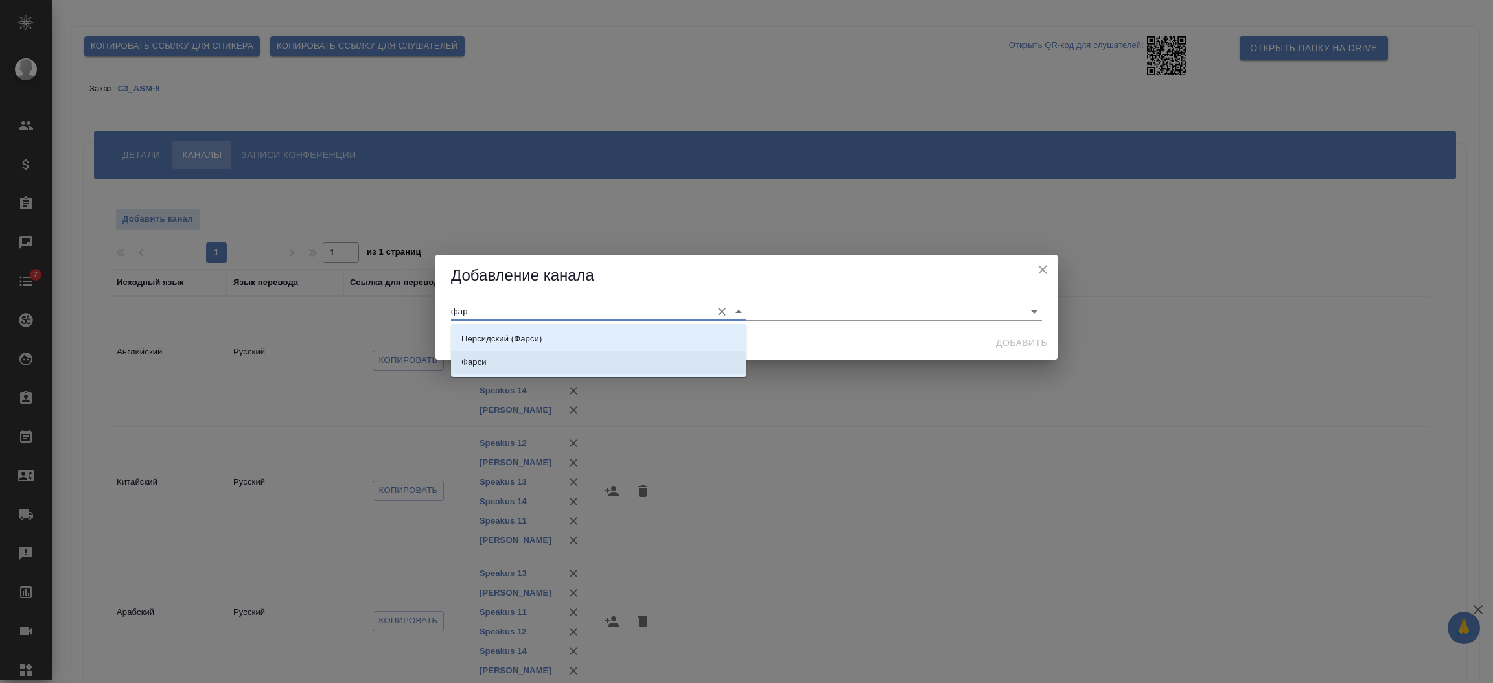
click at [474, 360] on p "Фарси" at bounding box center [473, 362] width 25 height 13
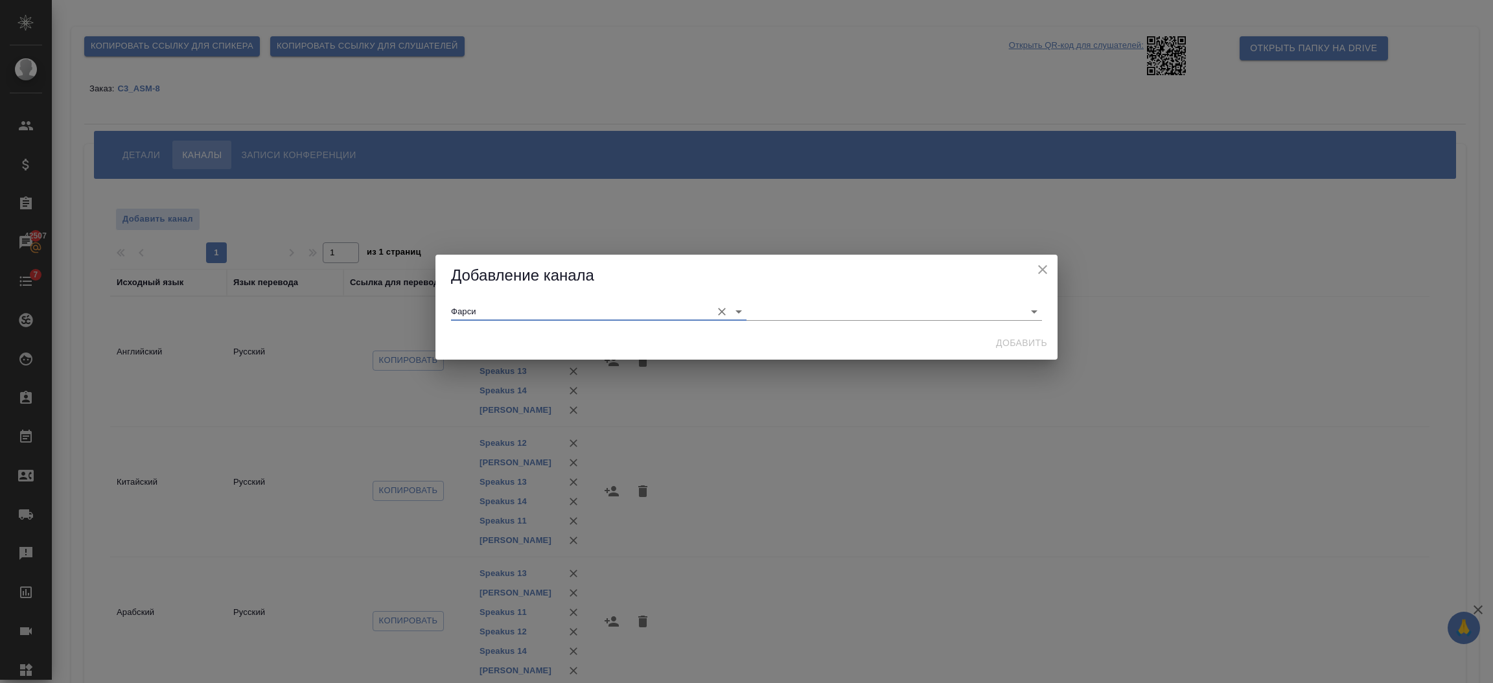
type input "Фарси"
click at [1018, 297] on div "Фарси" at bounding box center [746, 311] width 622 height 29
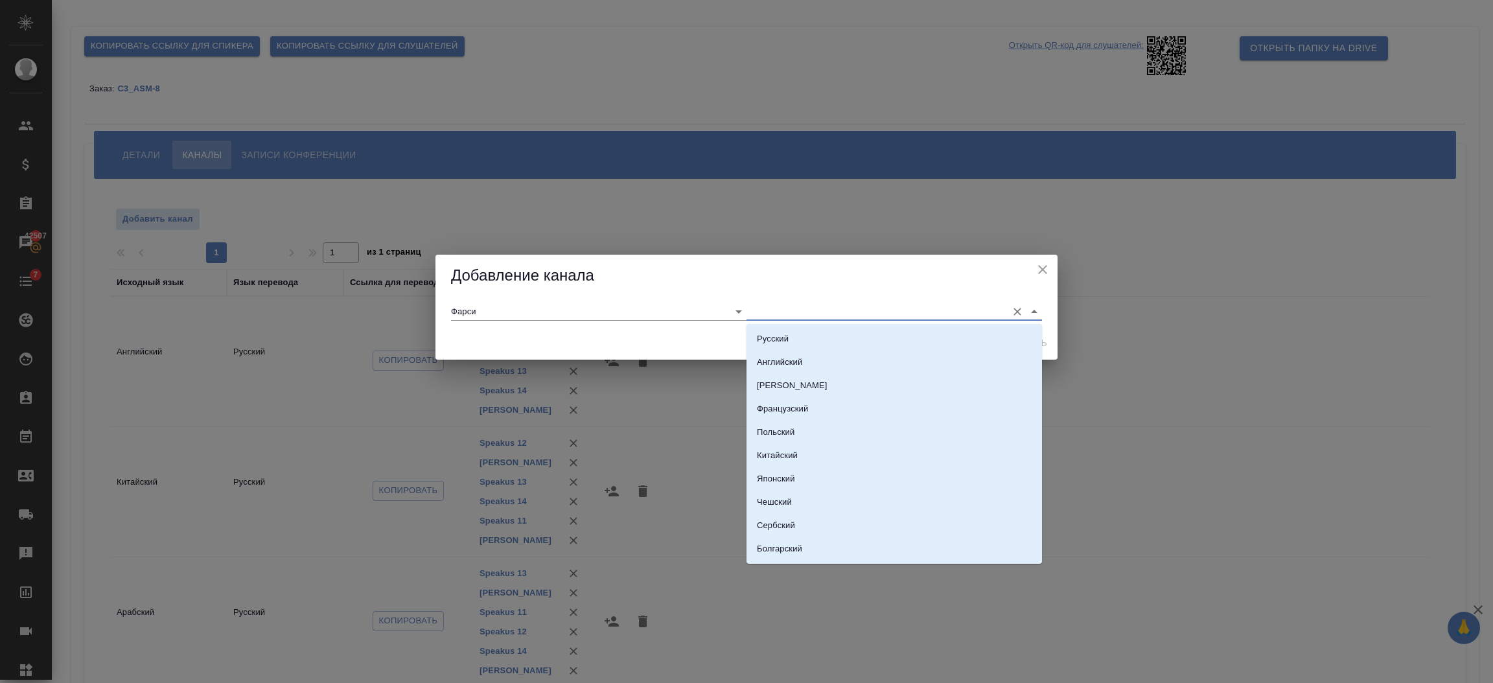
click at [875, 307] on input "text" at bounding box center [873, 310] width 254 height 17
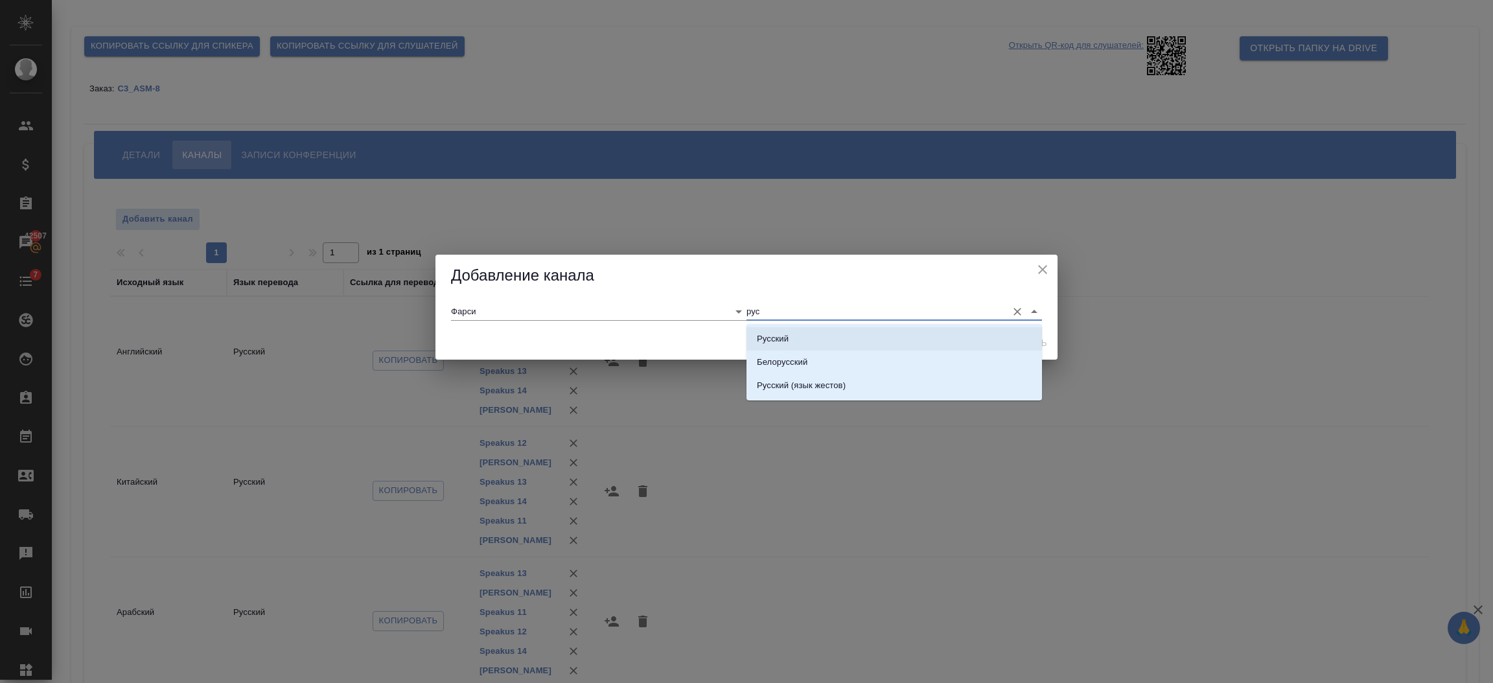
click at [795, 327] on li "Русский" at bounding box center [893, 338] width 295 height 23
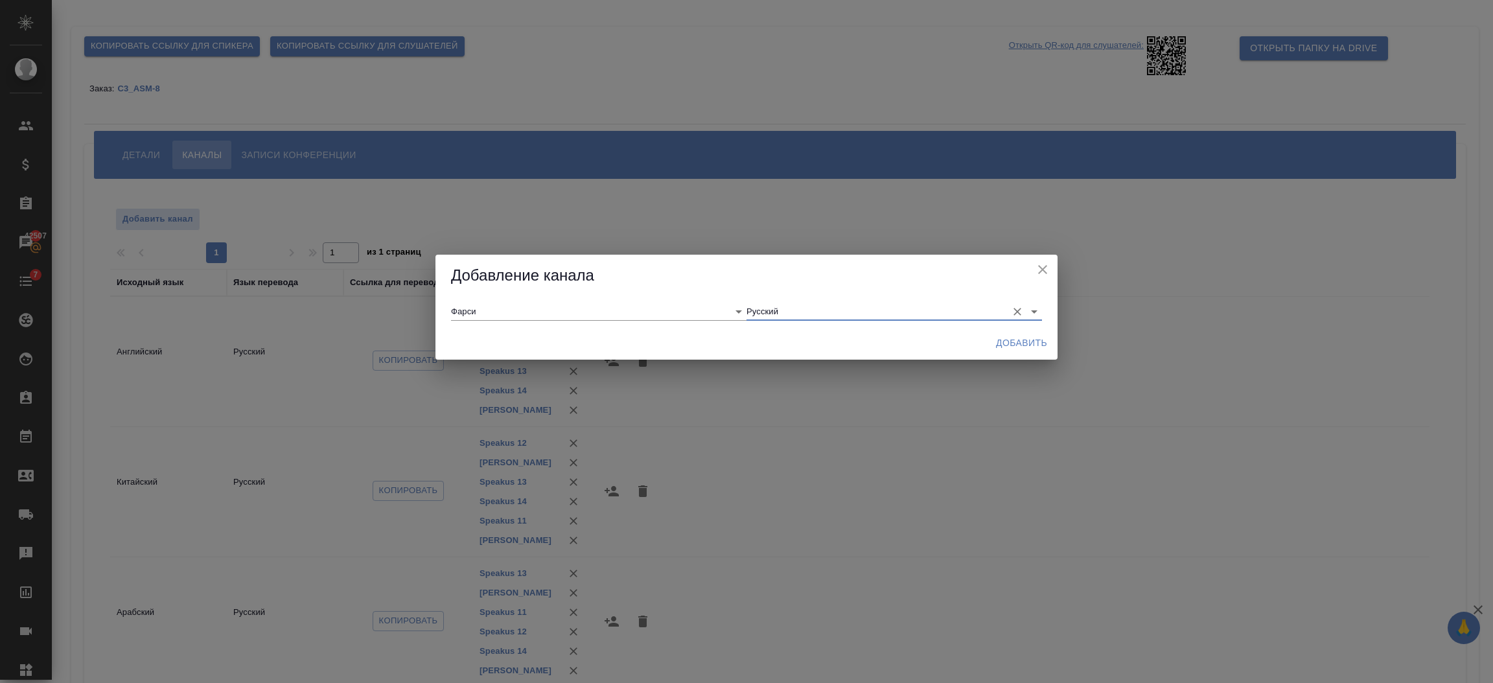
type input "Русский"
click at [1007, 354] on button "Добавить" at bounding box center [1021, 343] width 62 height 24
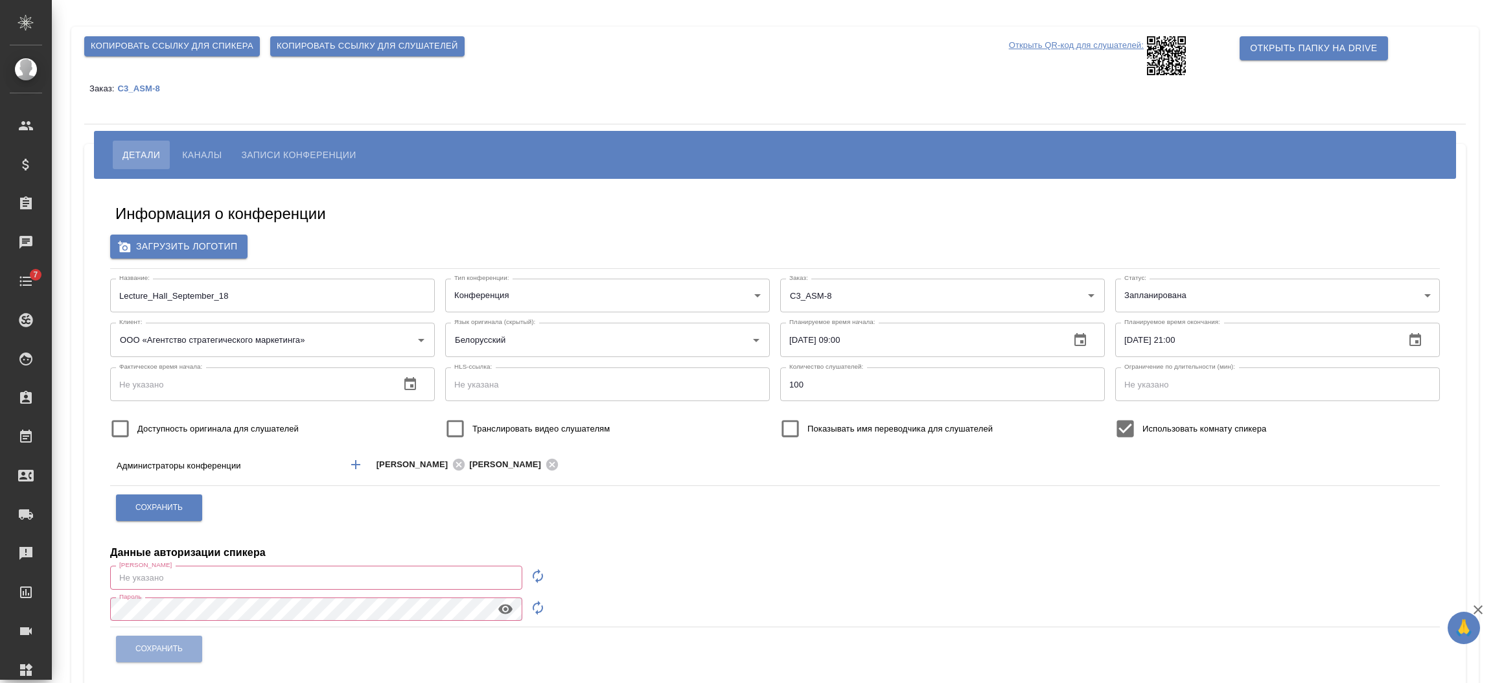
type input "[EMAIL_ADDRESS][DOMAIN_NAME]"
click at [227, 146] on button "Каналы" at bounding box center [201, 155] width 59 height 29
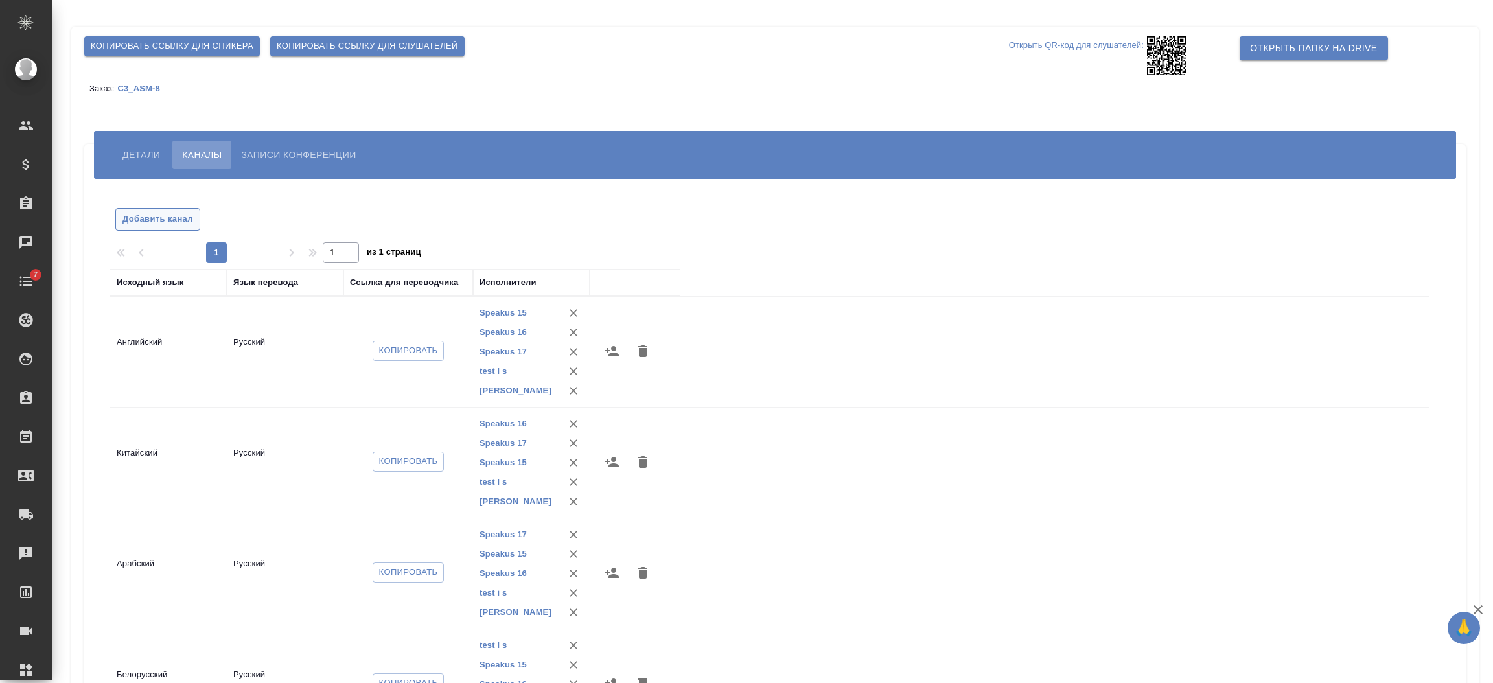
click at [161, 223] on span "Добавить канал" at bounding box center [157, 219] width 71 height 15
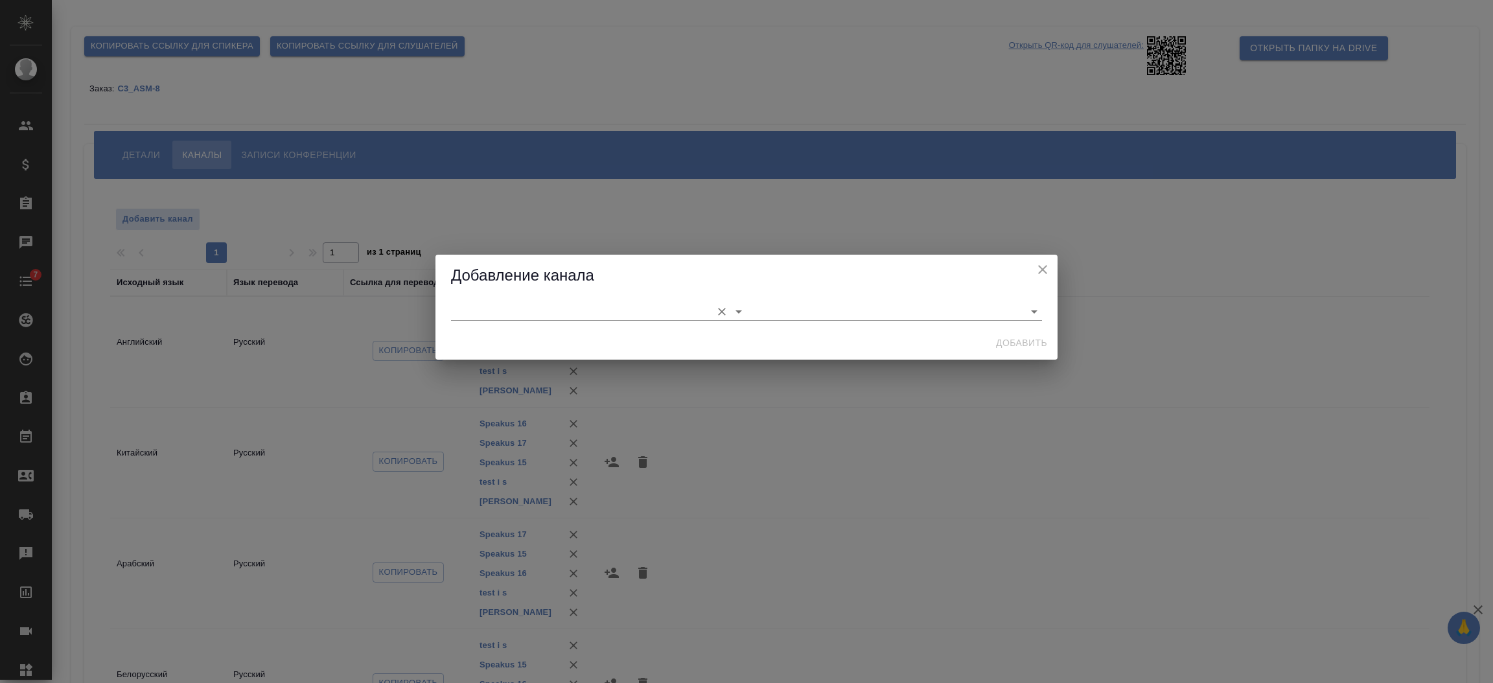
click at [461, 310] on input "text" at bounding box center [578, 310] width 254 height 17
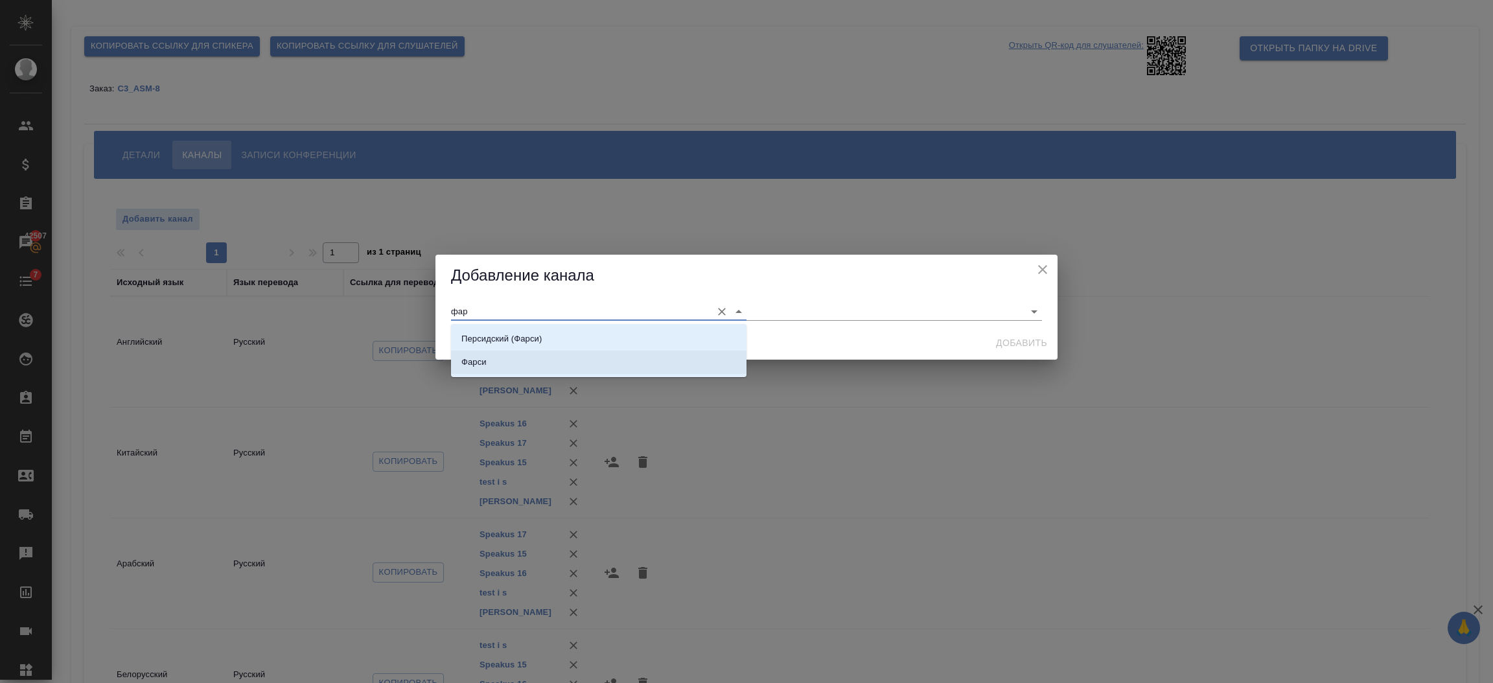
click at [479, 360] on p "Фарси" at bounding box center [473, 362] width 25 height 13
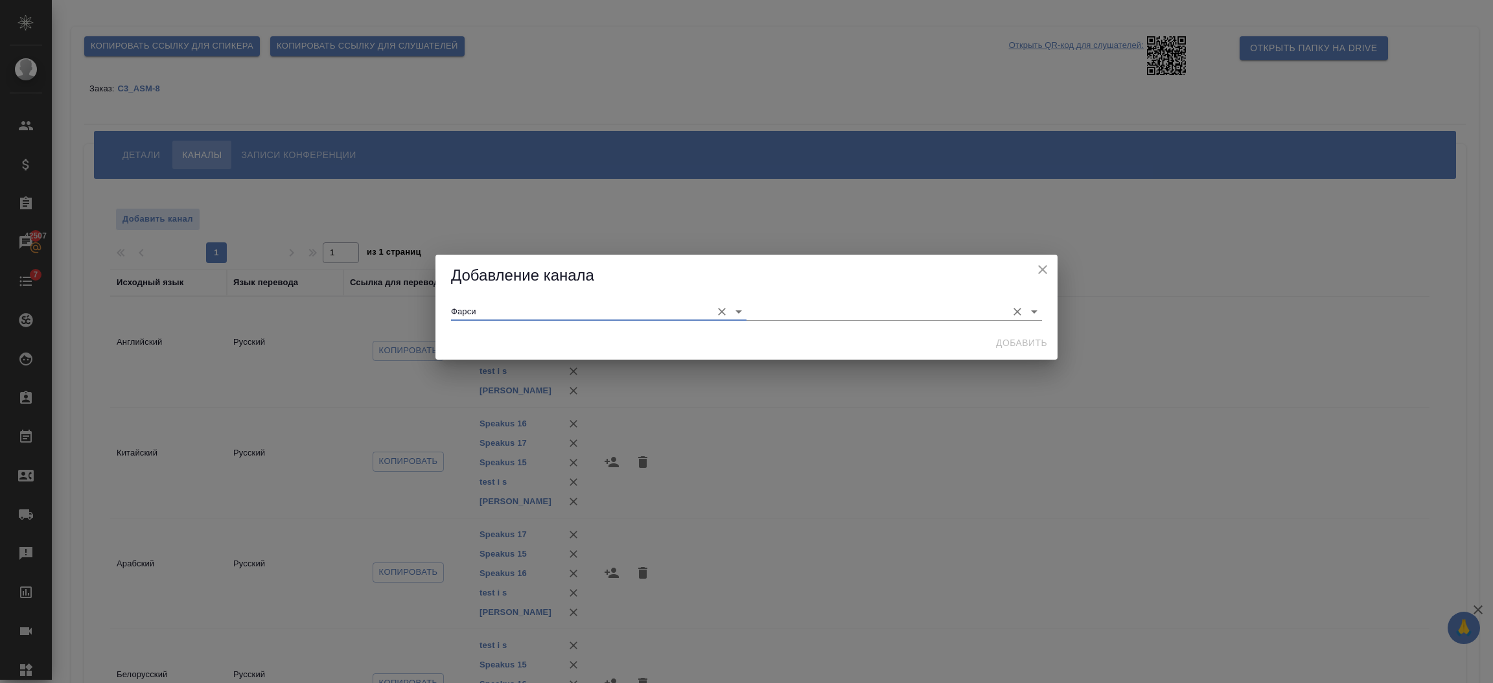
type input "Фарси"
click at [766, 304] on input "text" at bounding box center [873, 310] width 254 height 17
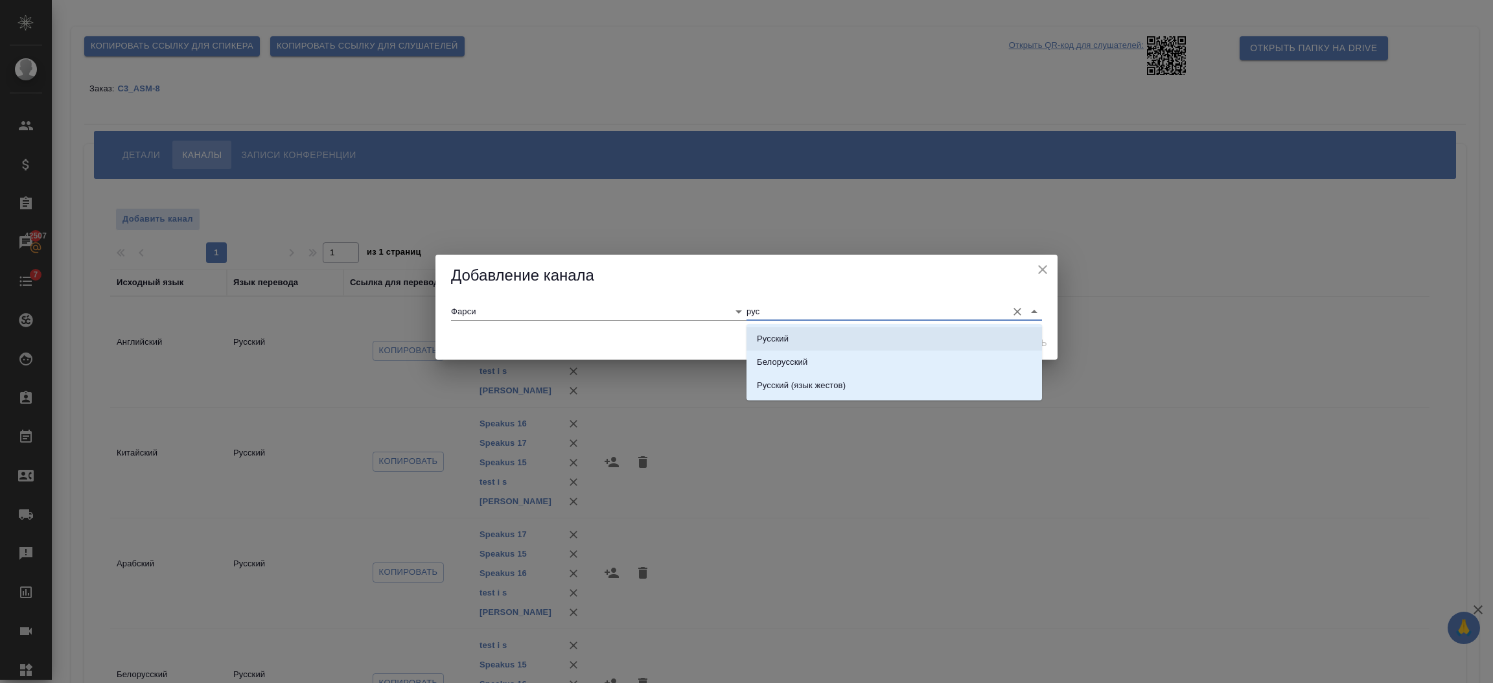
click at [757, 334] on p "Русский" at bounding box center [773, 338] width 32 height 13
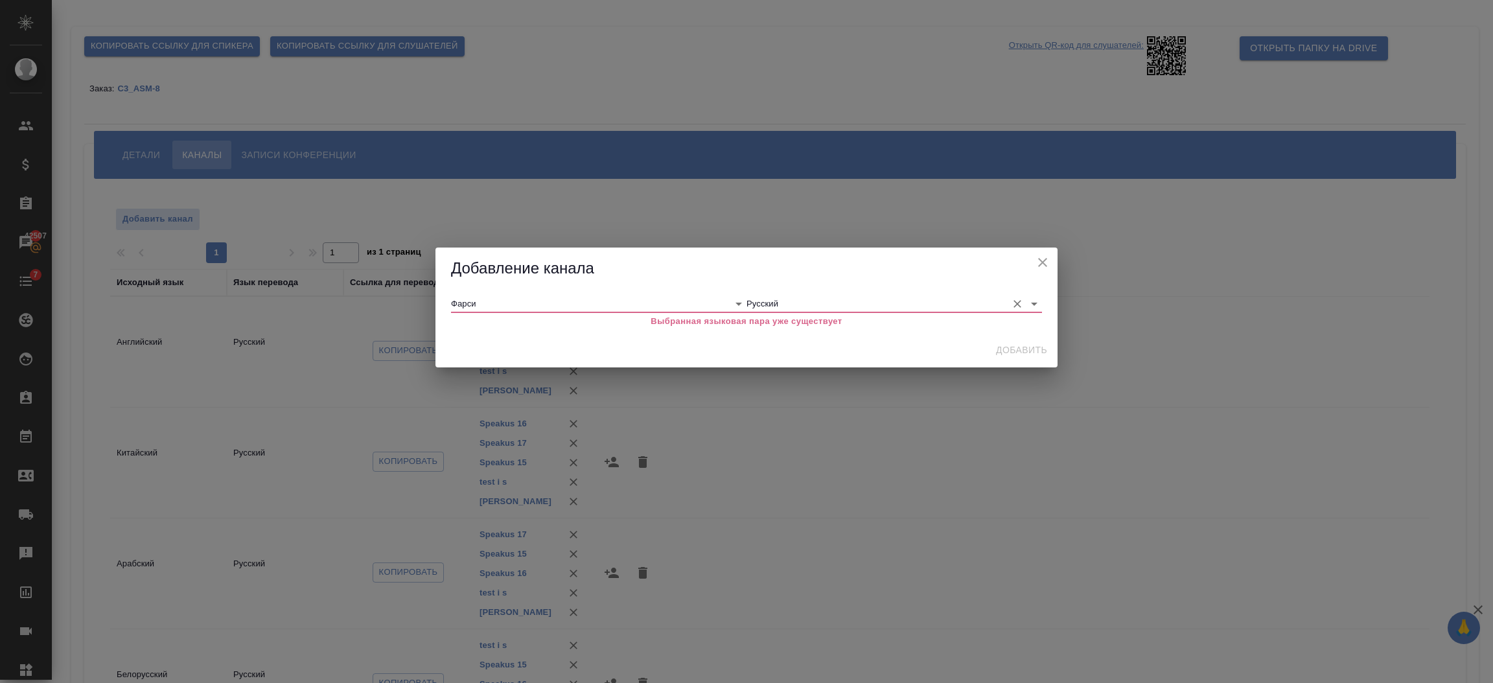
type input "Русский"
click at [1035, 260] on icon "close" at bounding box center [1043, 263] width 16 height 16
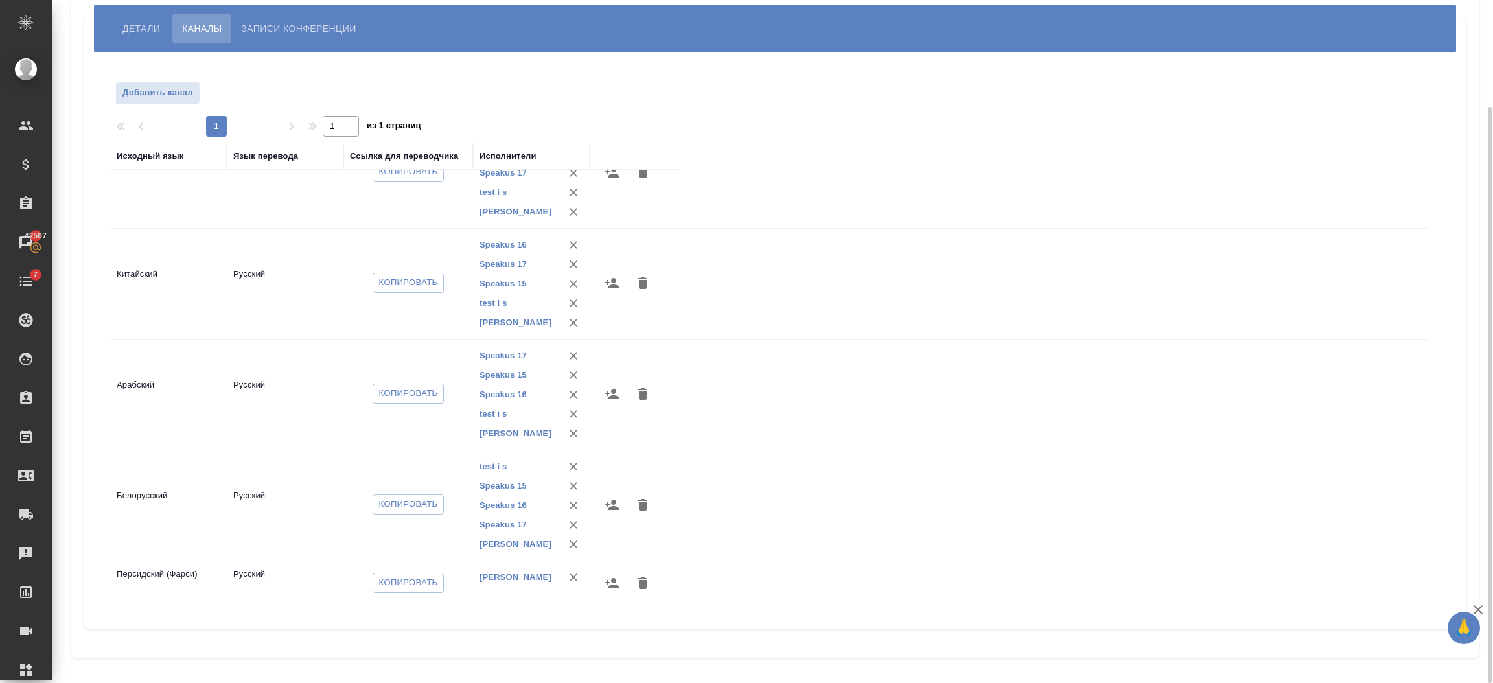
scroll to position [143, 0]
